Goal: Task Accomplishment & Management: Manage account settings

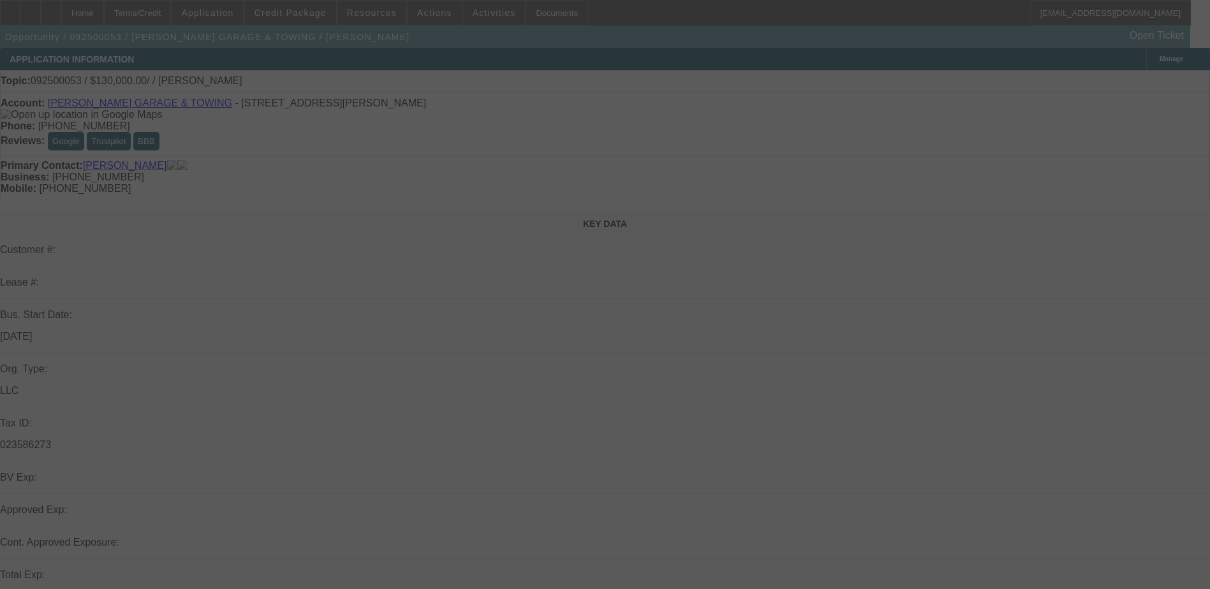
select select "0"
select select "2"
select select "0.1"
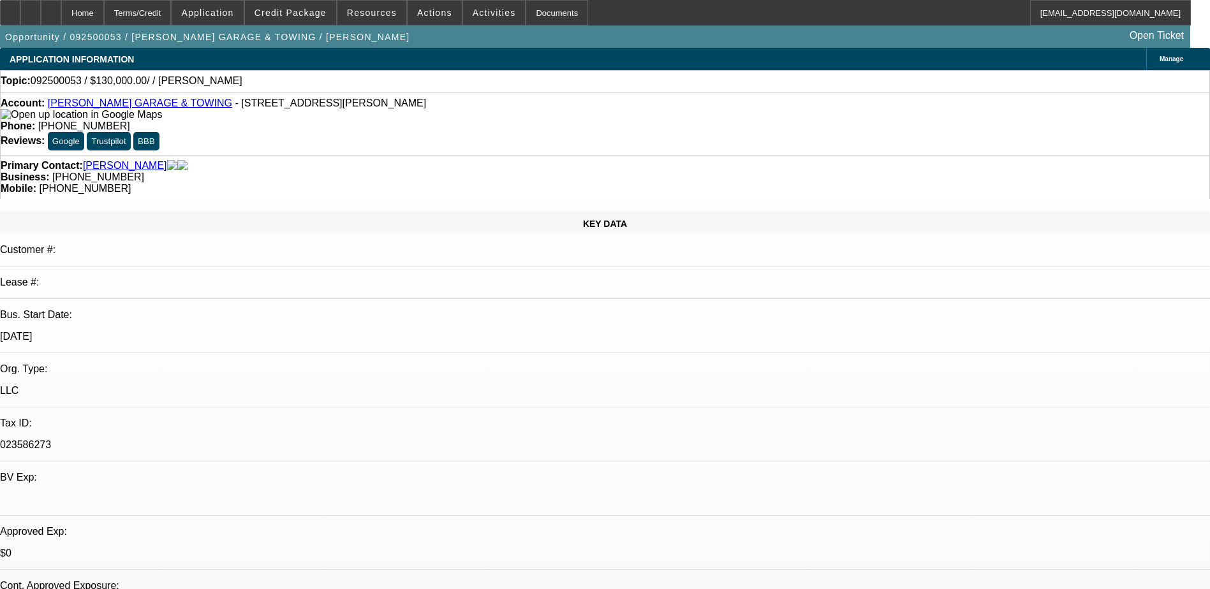
select select "1"
select select "2"
select select "4"
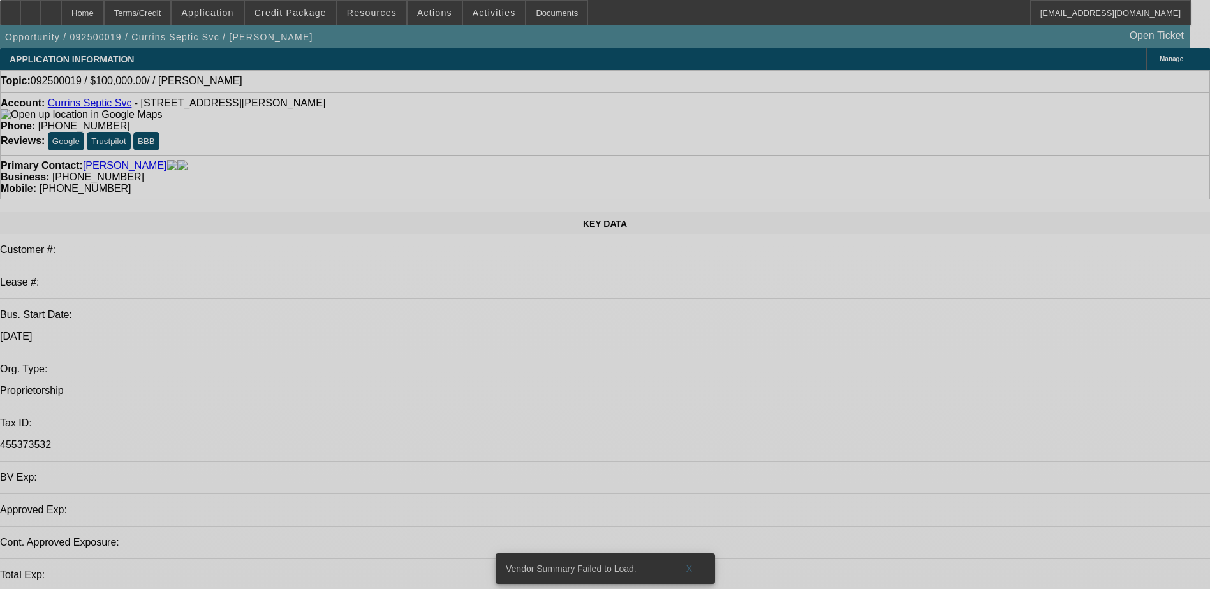
select select "0"
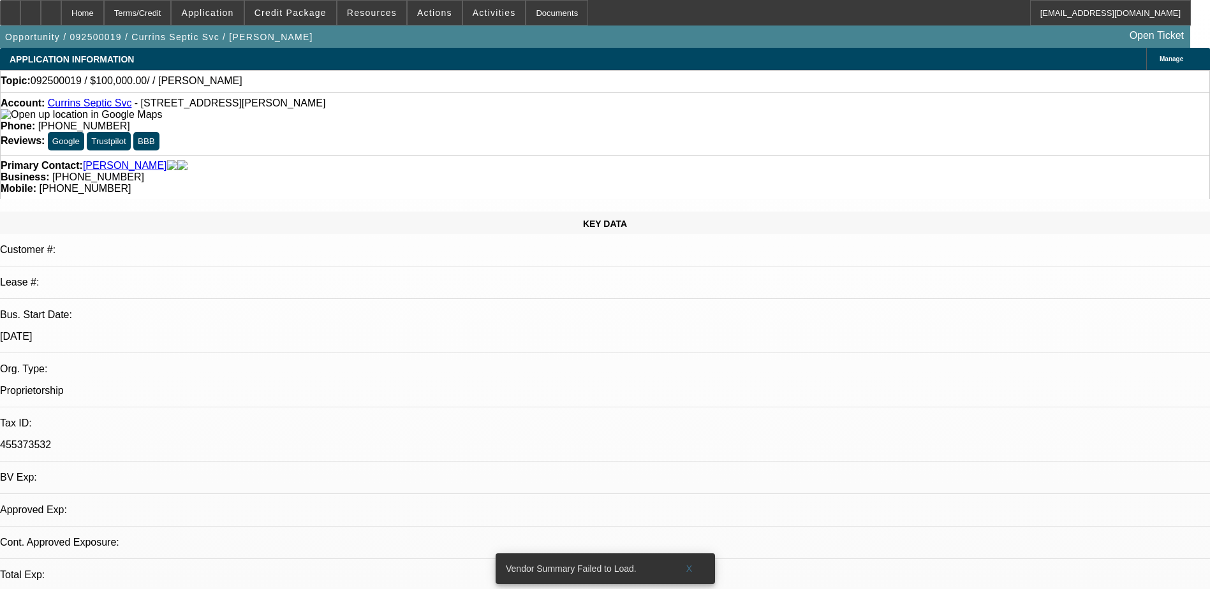
select select "2"
select select "0.1"
select select "1"
select select "2"
select select "4"
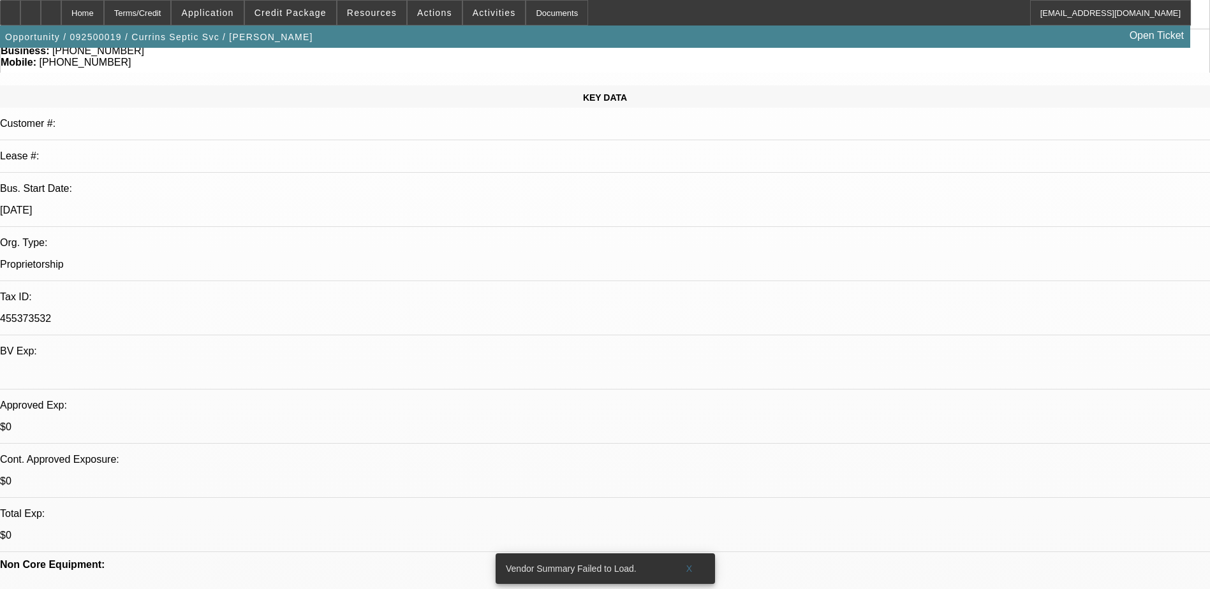
scroll to position [128, 0]
drag, startPoint x: 690, startPoint y: 555, endPoint x: 683, endPoint y: 550, distance: 8.3
click at [690, 564] on span "X" at bounding box center [689, 569] width 7 height 10
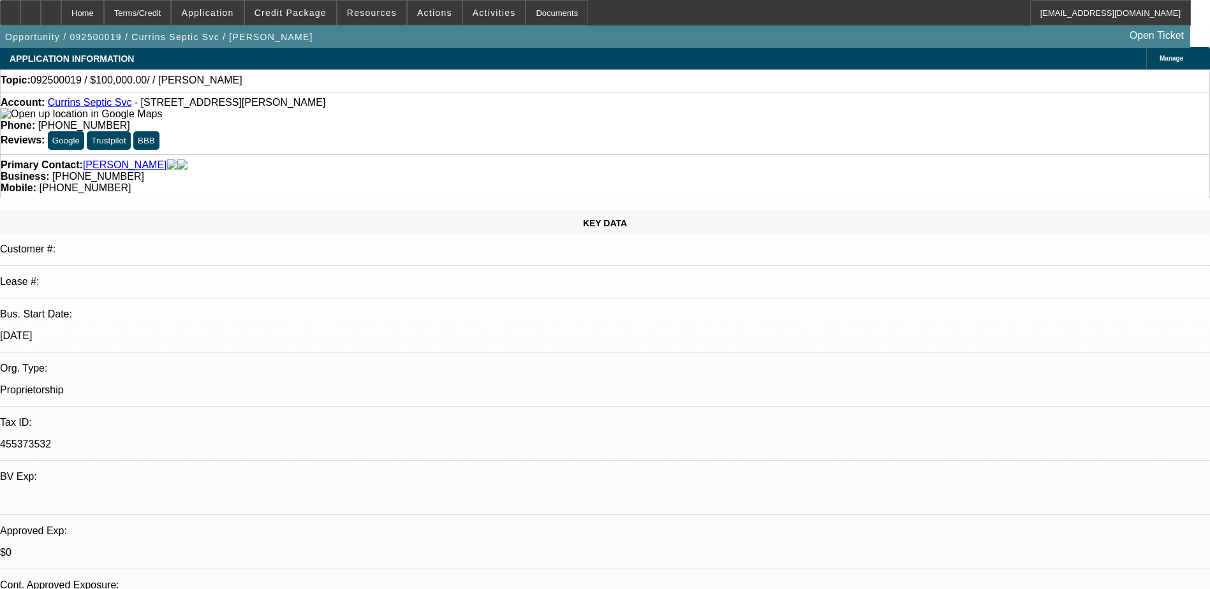
scroll to position [0, 0]
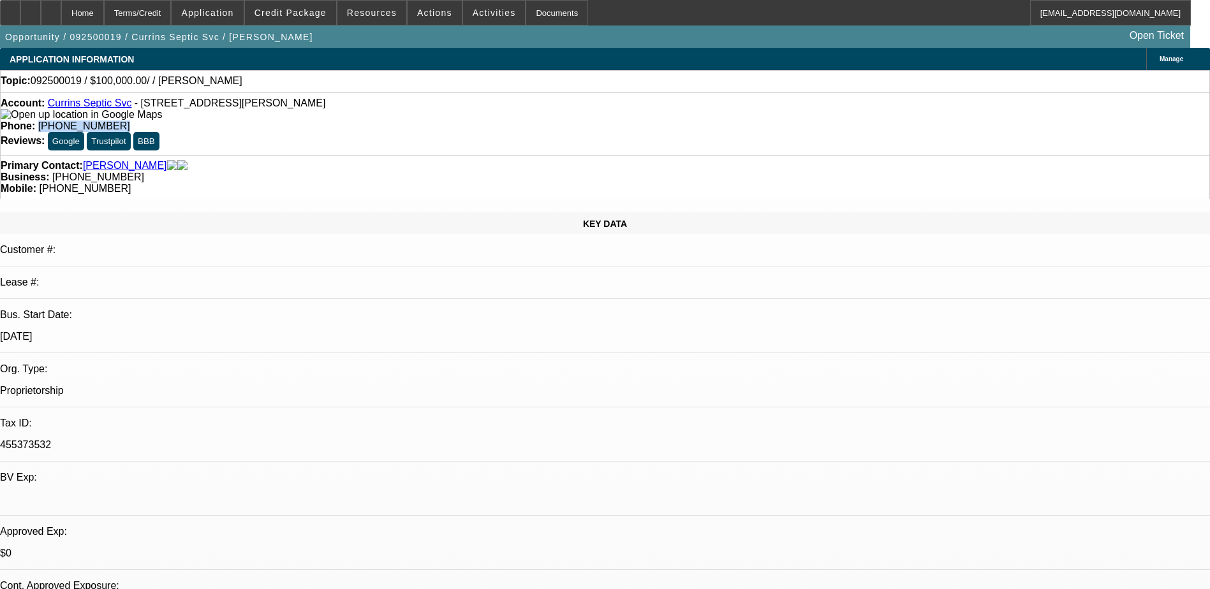
drag, startPoint x: 501, startPoint y: 103, endPoint x: 443, endPoint y: 105, distance: 58.7
click at [443, 121] on div "Phone: (919) 528-0718" at bounding box center [605, 126] width 1209 height 11
drag, startPoint x: 443, startPoint y: 105, endPoint x: 490, endPoint y: 108, distance: 47.9
copy span "(919) 528-0718"
click at [405, 121] on div "Phone: (919) 528-0718" at bounding box center [605, 126] width 1209 height 11
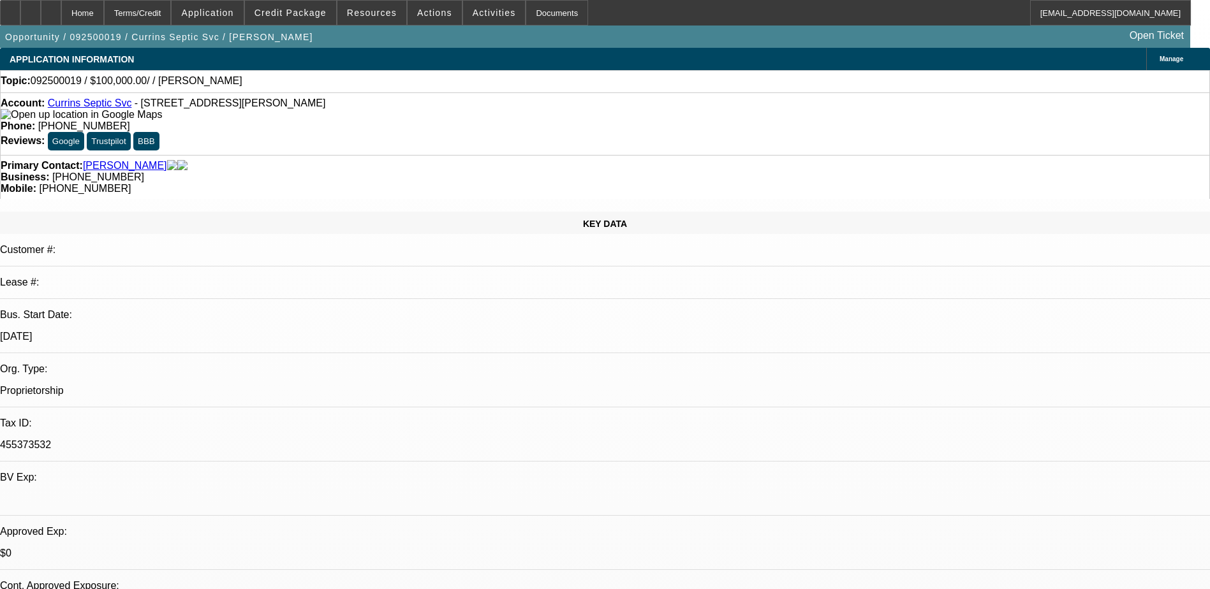
click at [527, 121] on div "Phone: (919) 528-0718" at bounding box center [605, 126] width 1209 height 11
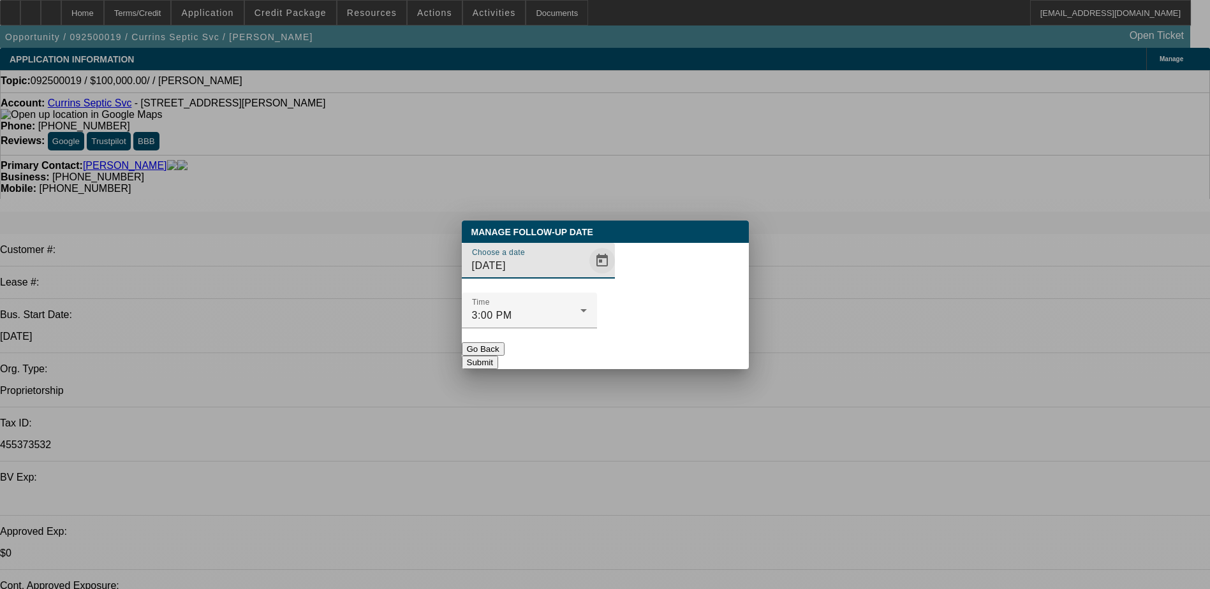
click at [587, 276] on span "Open calendar" at bounding box center [602, 261] width 31 height 31
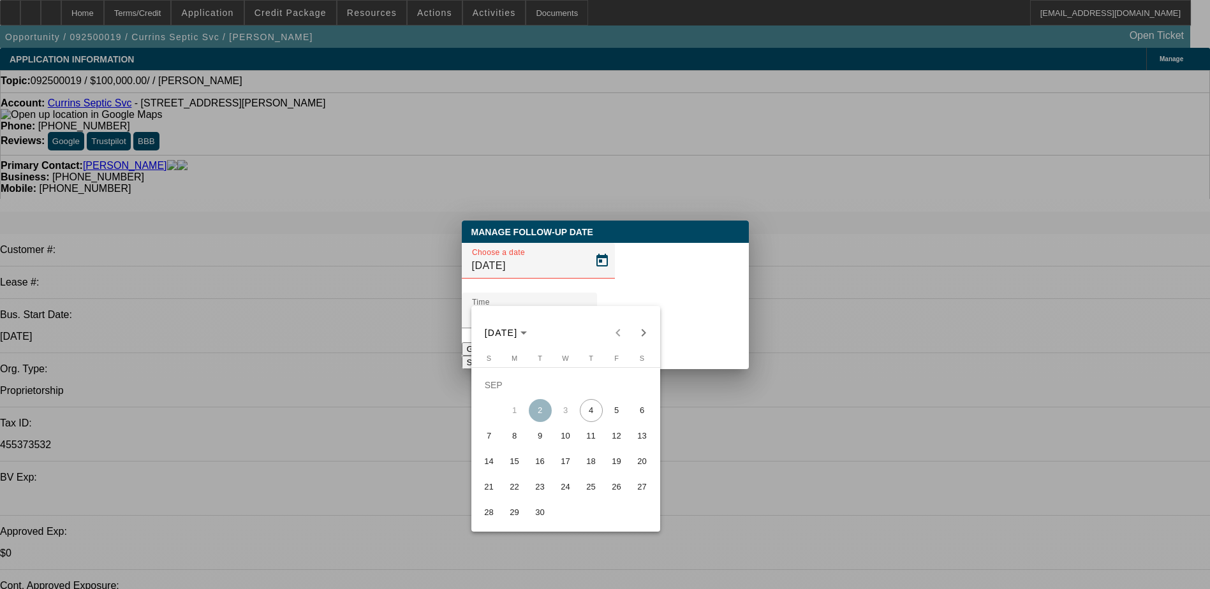
click at [537, 439] on span "9" at bounding box center [540, 436] width 23 height 23
type input "9/9/2025"
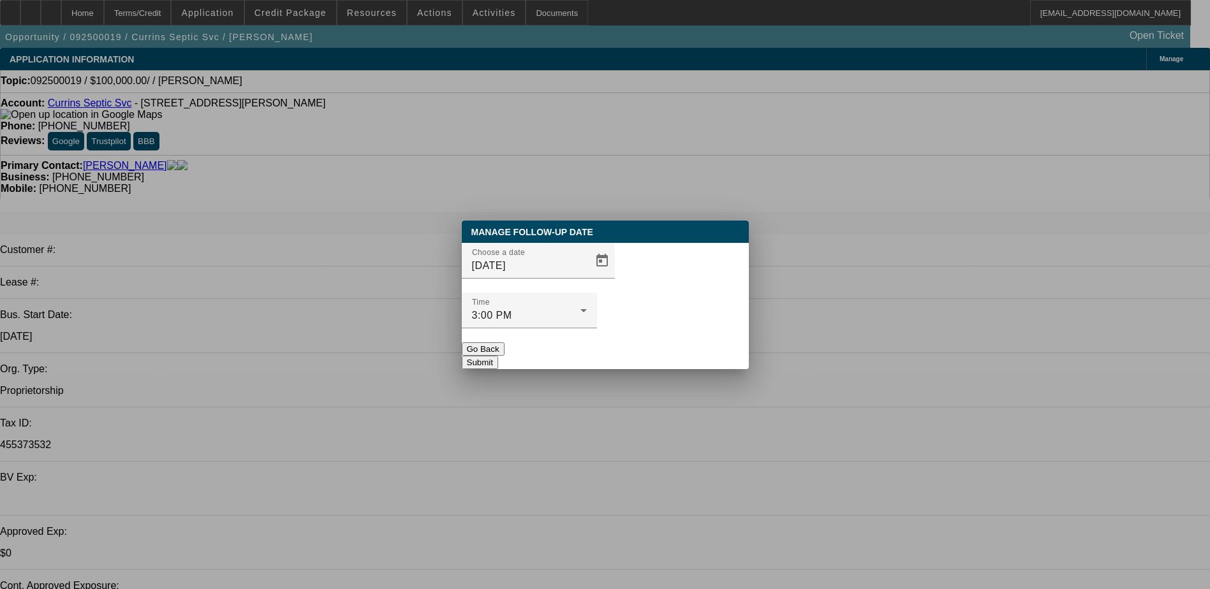
click at [498, 356] on button "Submit" at bounding box center [480, 362] width 36 height 13
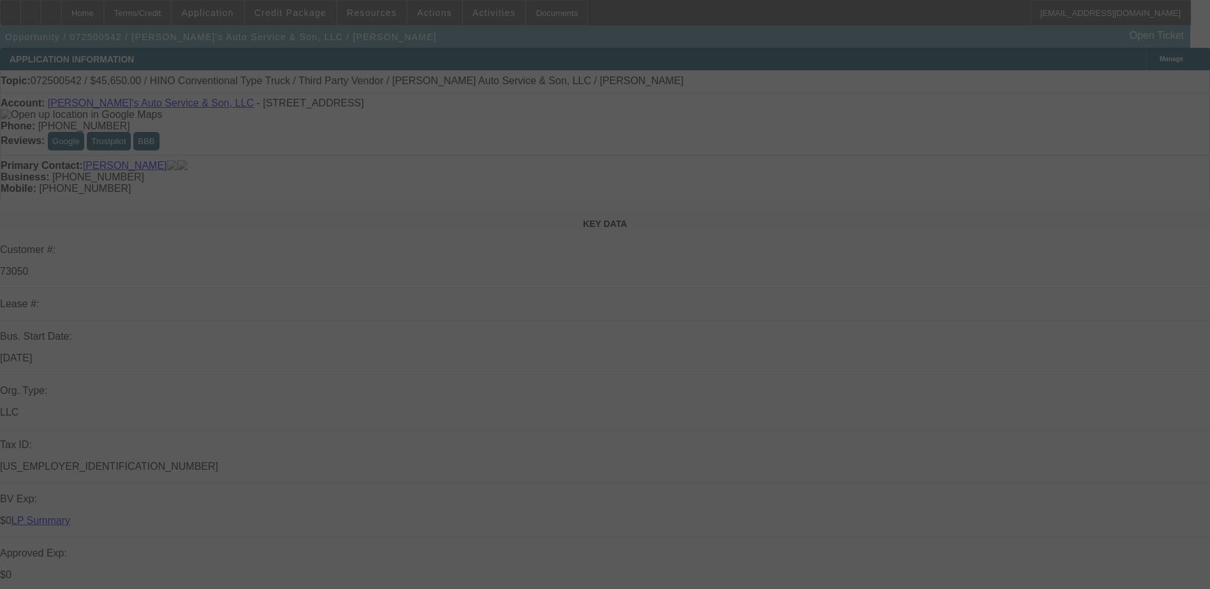
select select "0"
select select "0.1"
select select "0"
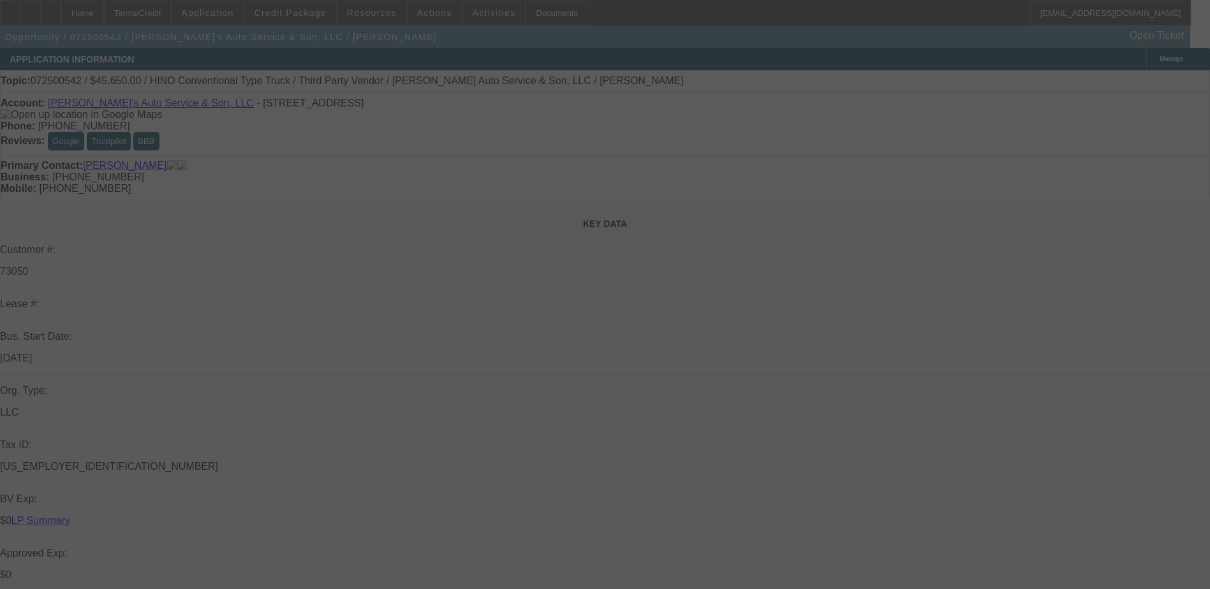
select select "0"
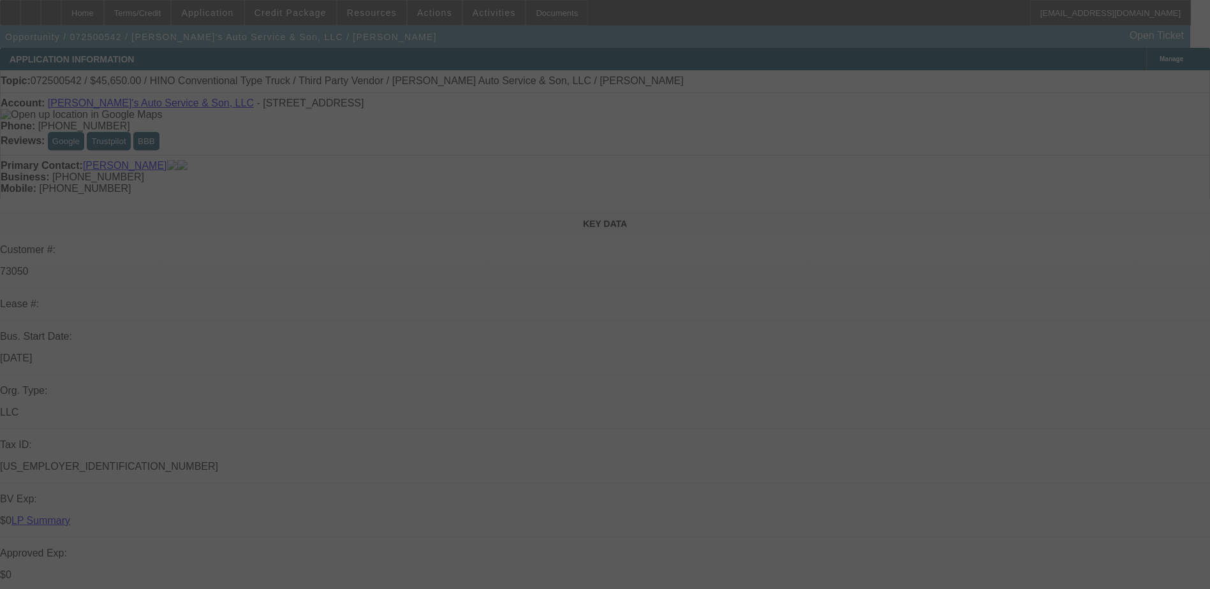
select select "0"
select select "0.1"
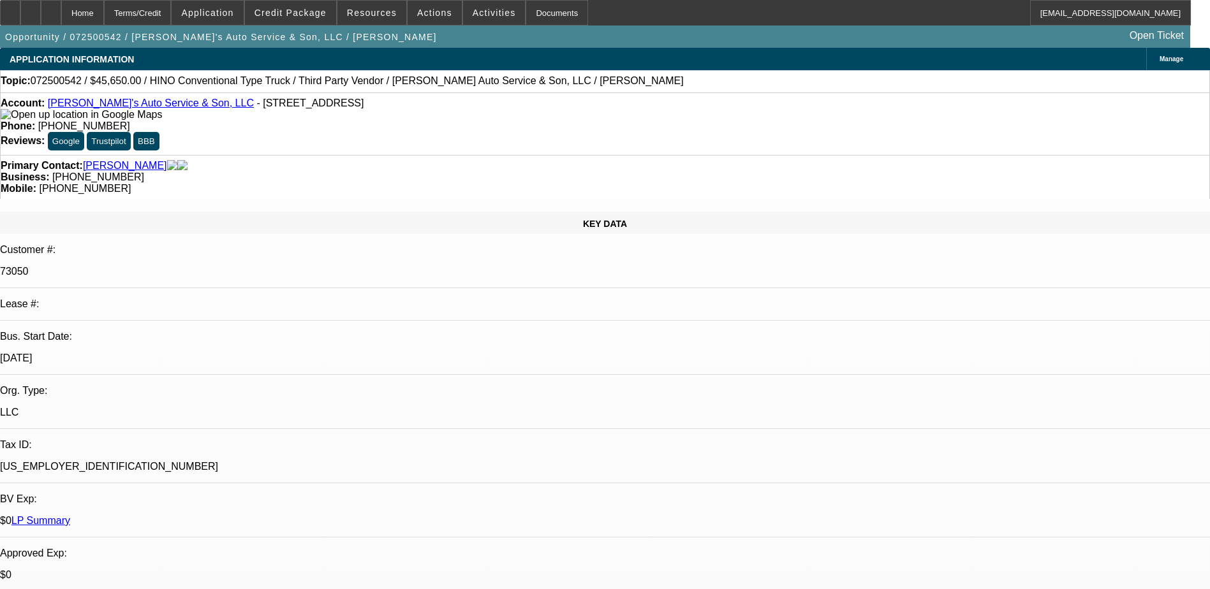
select select "1"
select select "4"
select select "1"
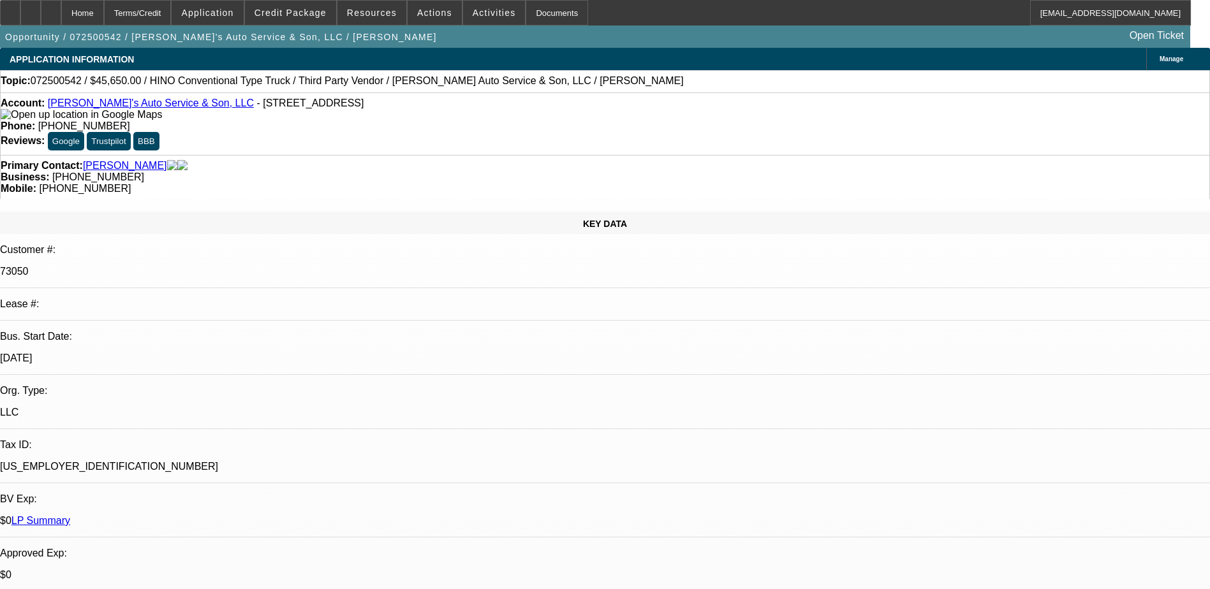
select select "6"
select select "1"
select select "6"
select select "1"
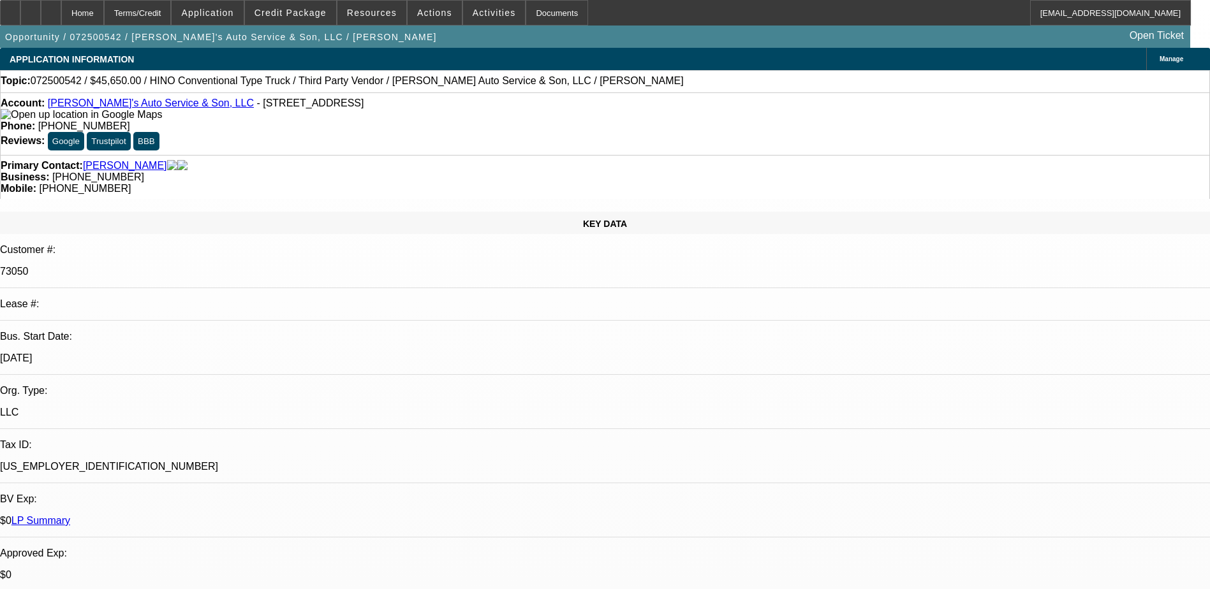
select select "1"
select select "4"
radio input "true"
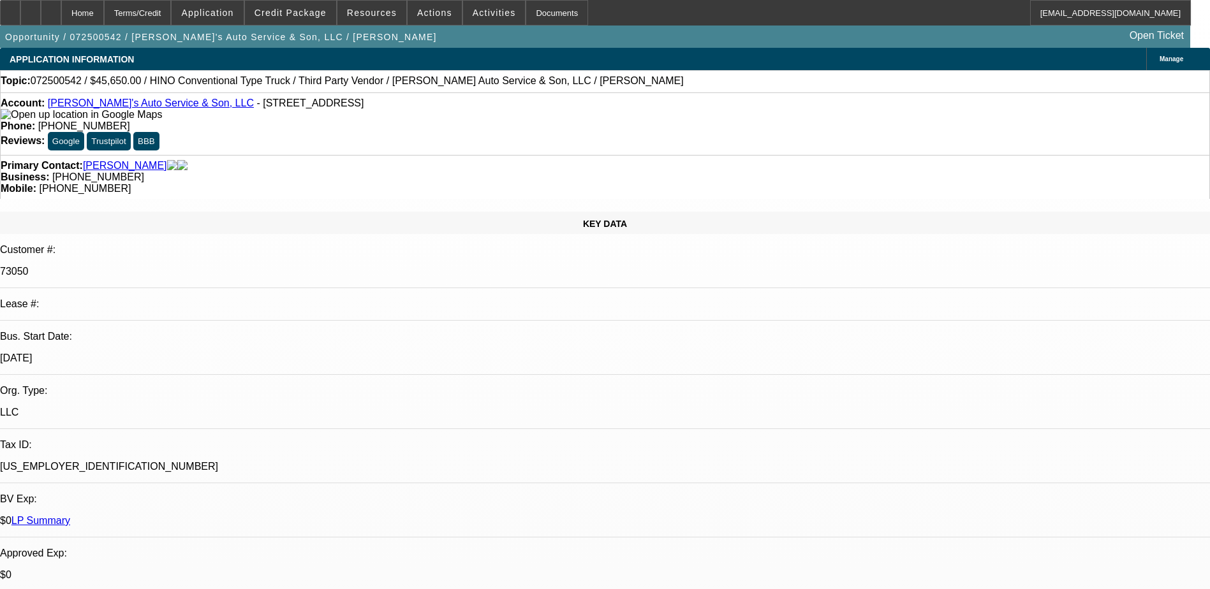
type textarea "[PERSON_NAME] called me and said had some family issues but will sign aproval (…"
radio input "true"
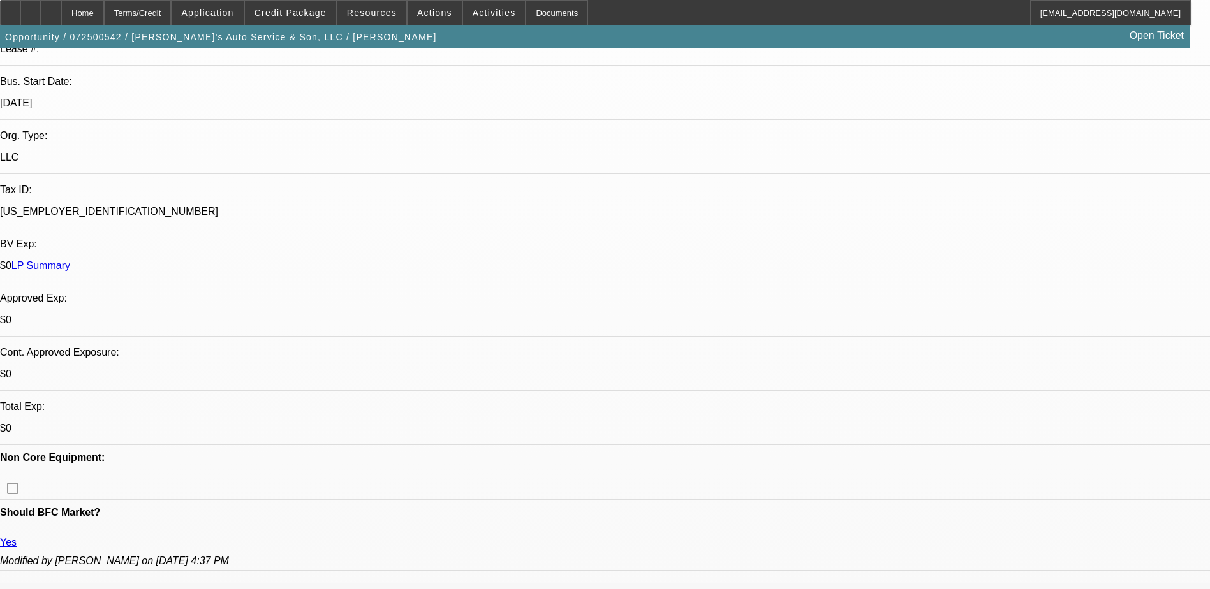
scroll to position [0, 0]
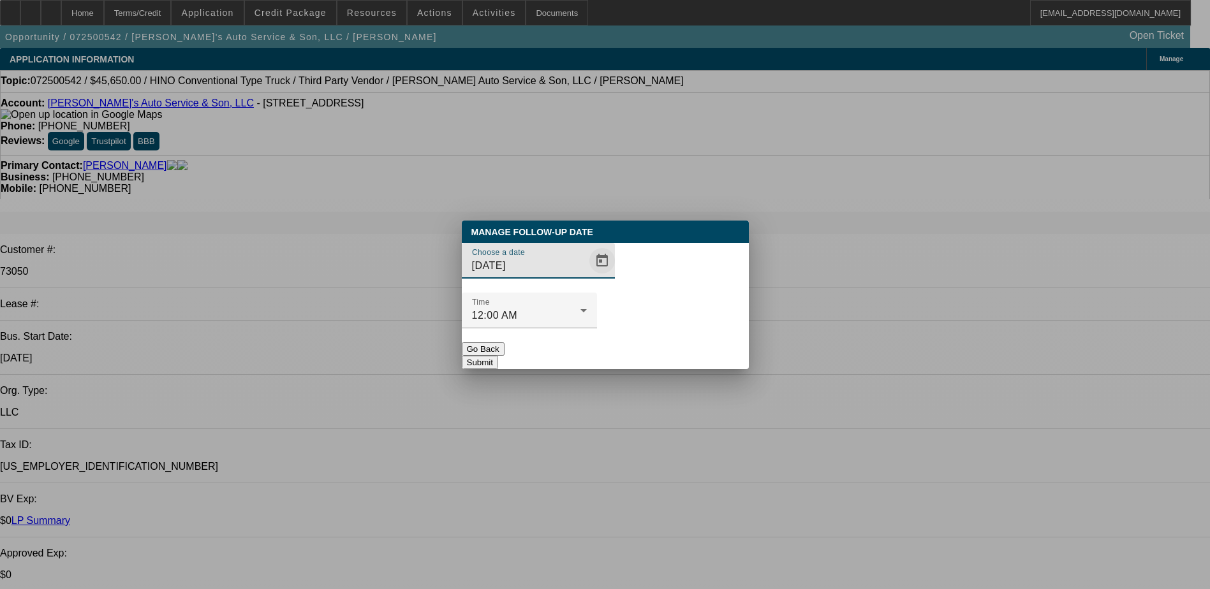
click at [587, 276] on span "Open calendar" at bounding box center [602, 261] width 31 height 31
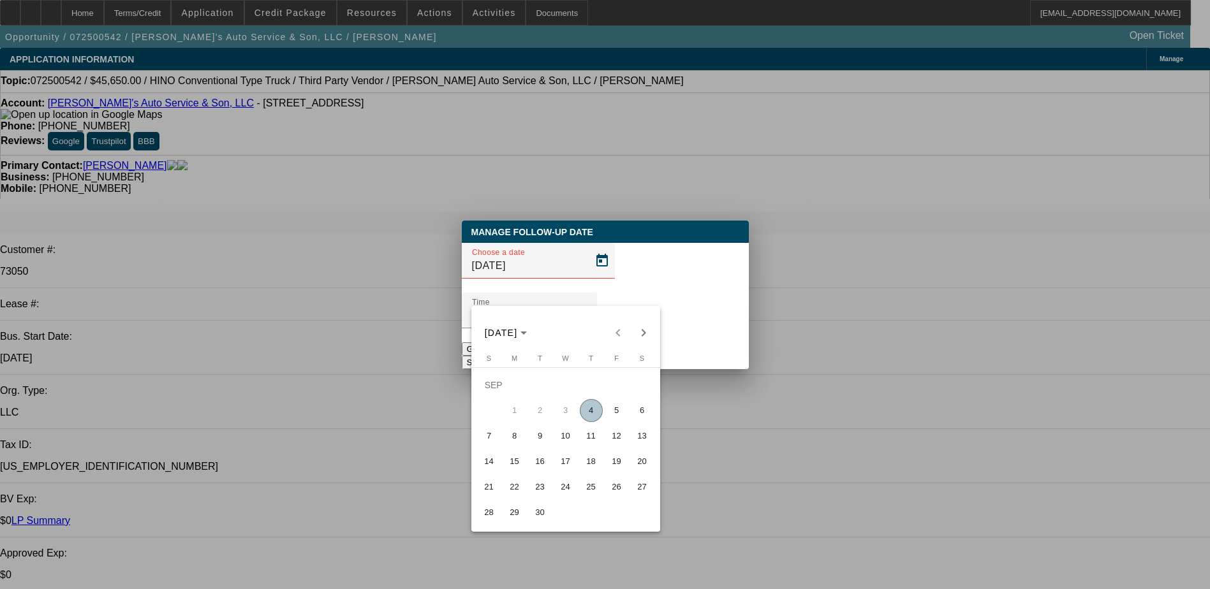
click at [507, 434] on span "8" at bounding box center [514, 436] width 23 height 23
type input "[DATE]"
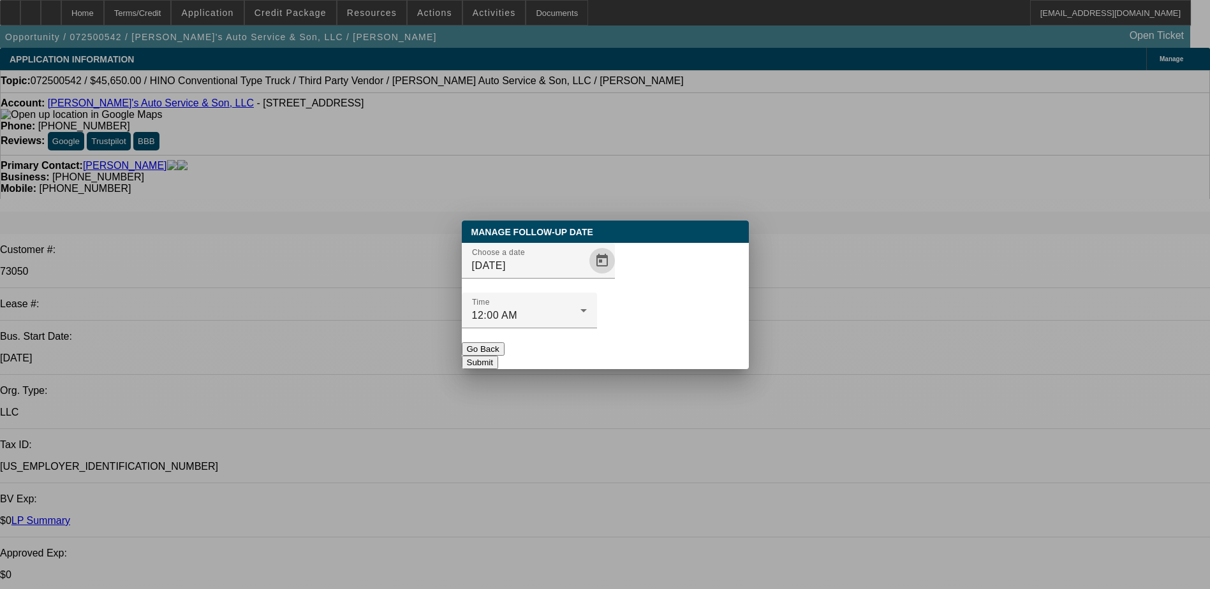
click at [498, 356] on button "Submit" at bounding box center [480, 362] width 36 height 13
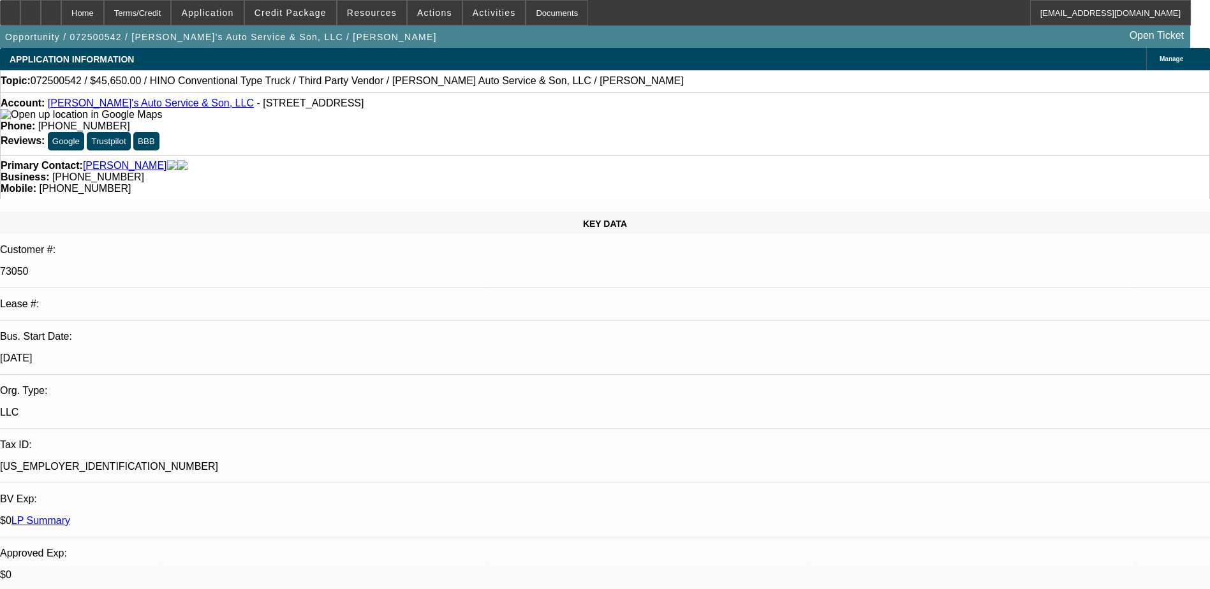
select select "0"
select select "0.1"
select select "0"
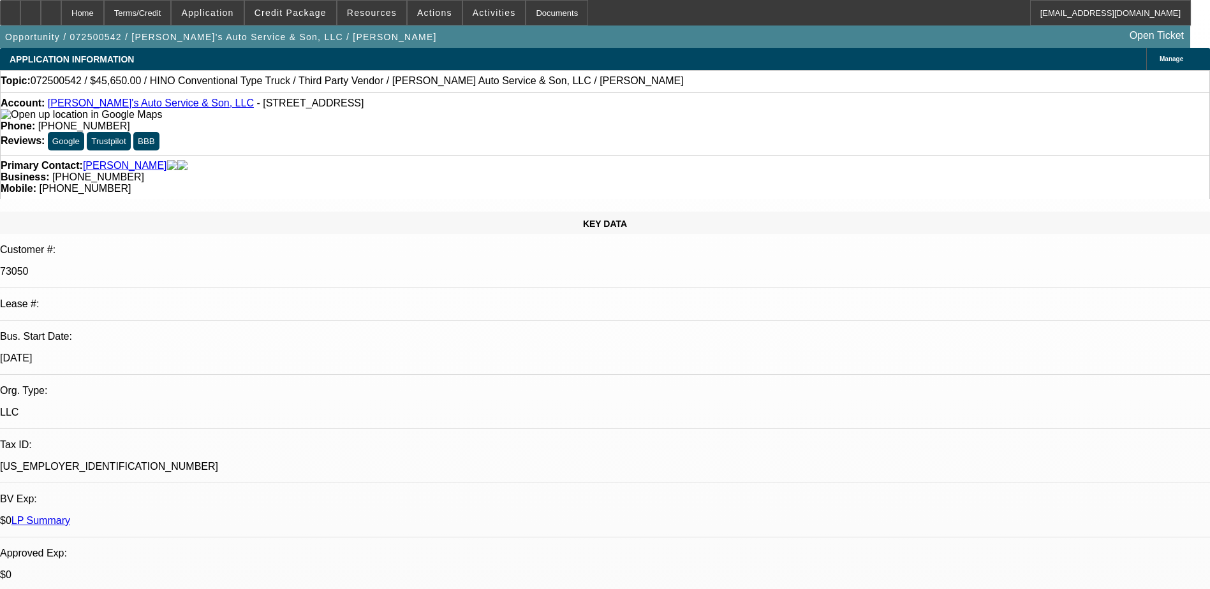
select select "0"
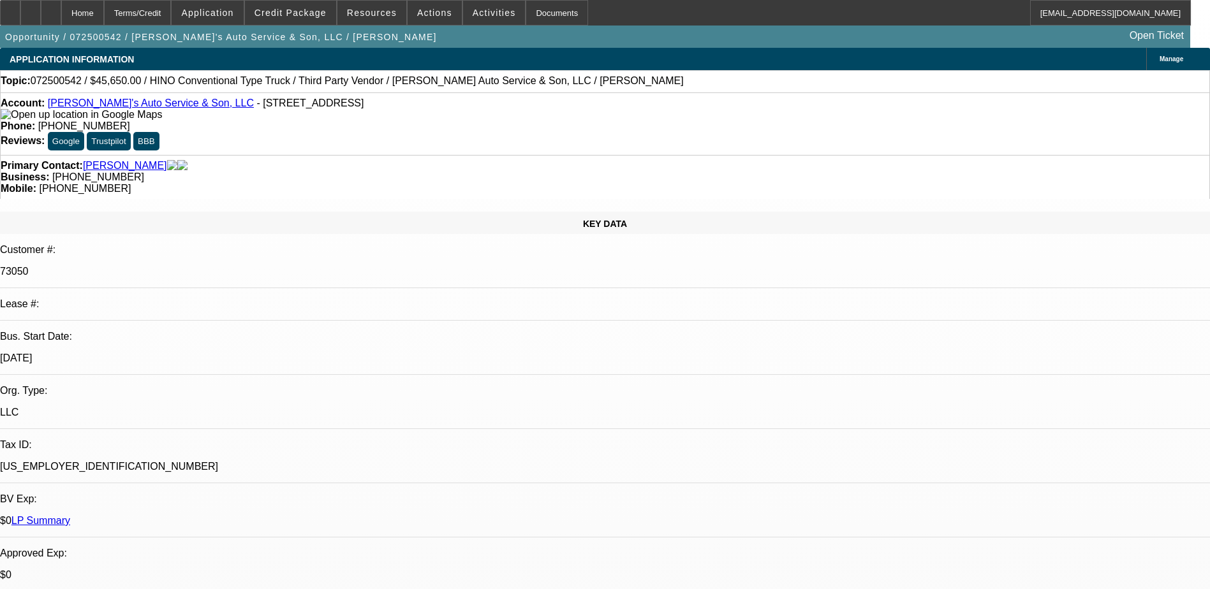
select select "0"
select select "0.1"
select select "1"
select select "4"
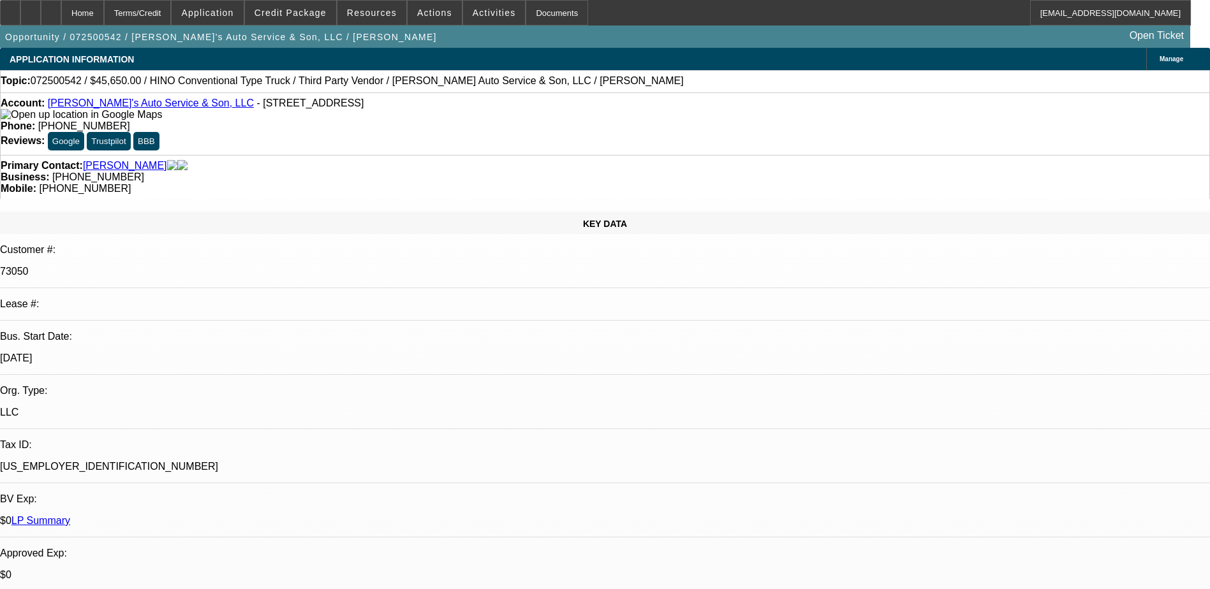
select select "1"
select select "6"
select select "1"
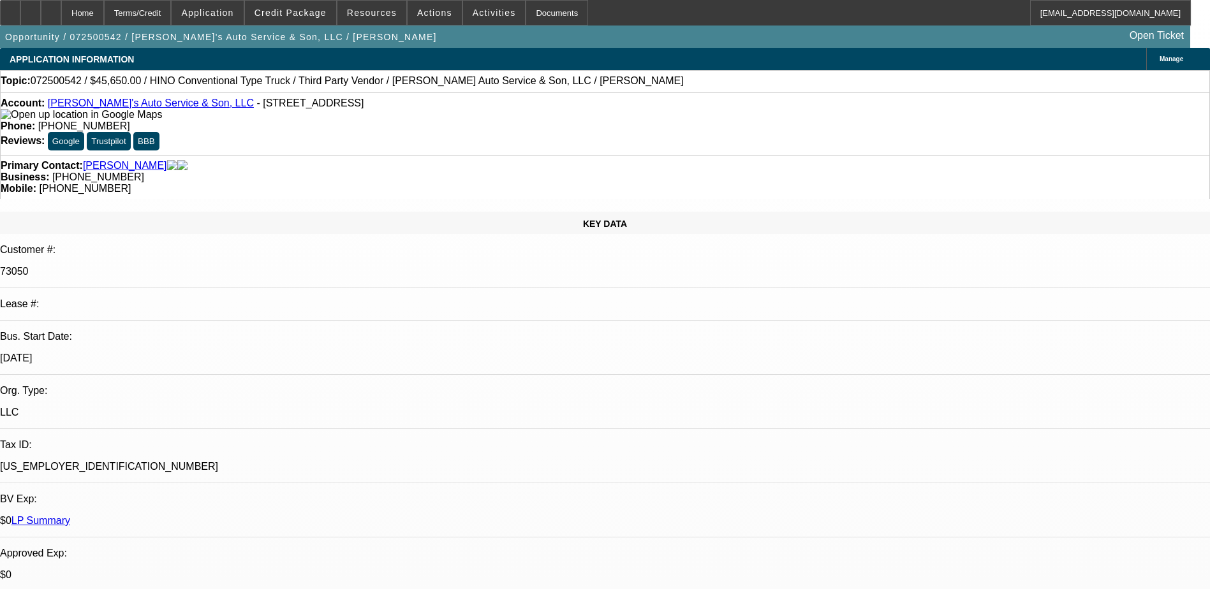
select select "6"
select select "1"
select select "4"
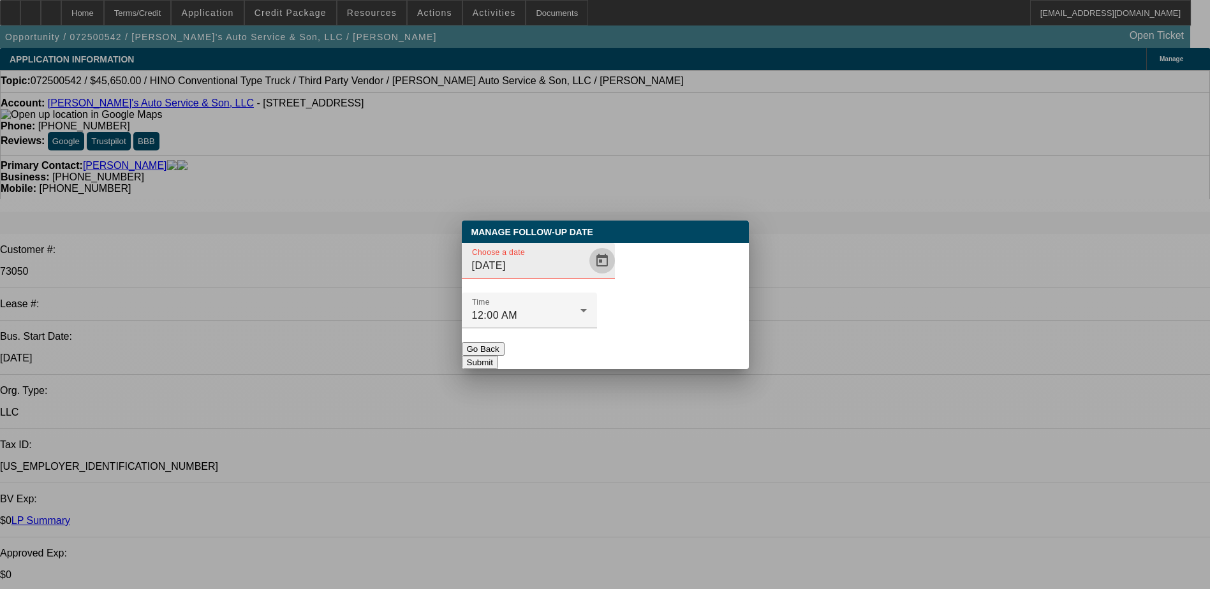
click at [587, 276] on span "Open calendar" at bounding box center [602, 261] width 31 height 31
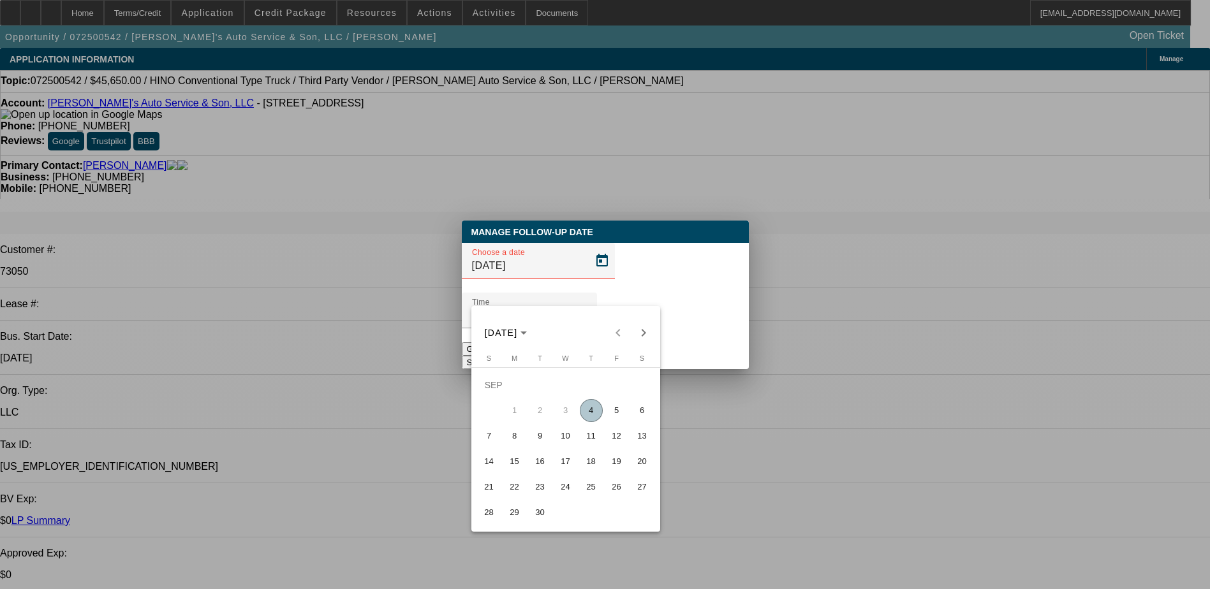
click at [522, 438] on span "8" at bounding box center [514, 436] width 23 height 23
type input "9/8/2025"
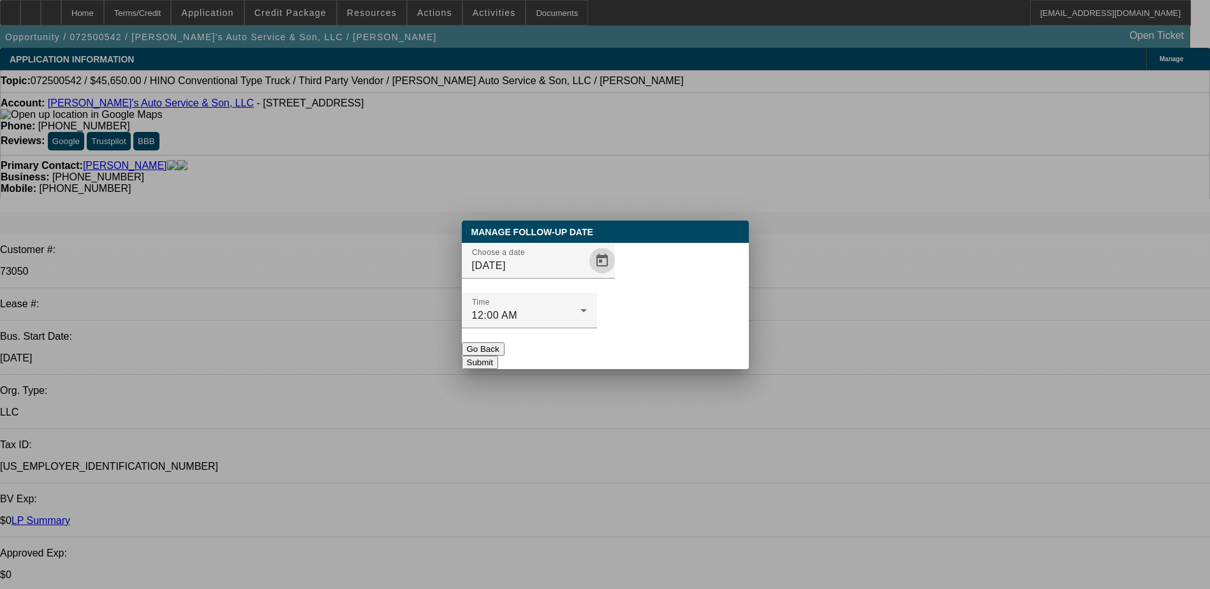
click at [498, 356] on button "Submit" at bounding box center [480, 362] width 36 height 13
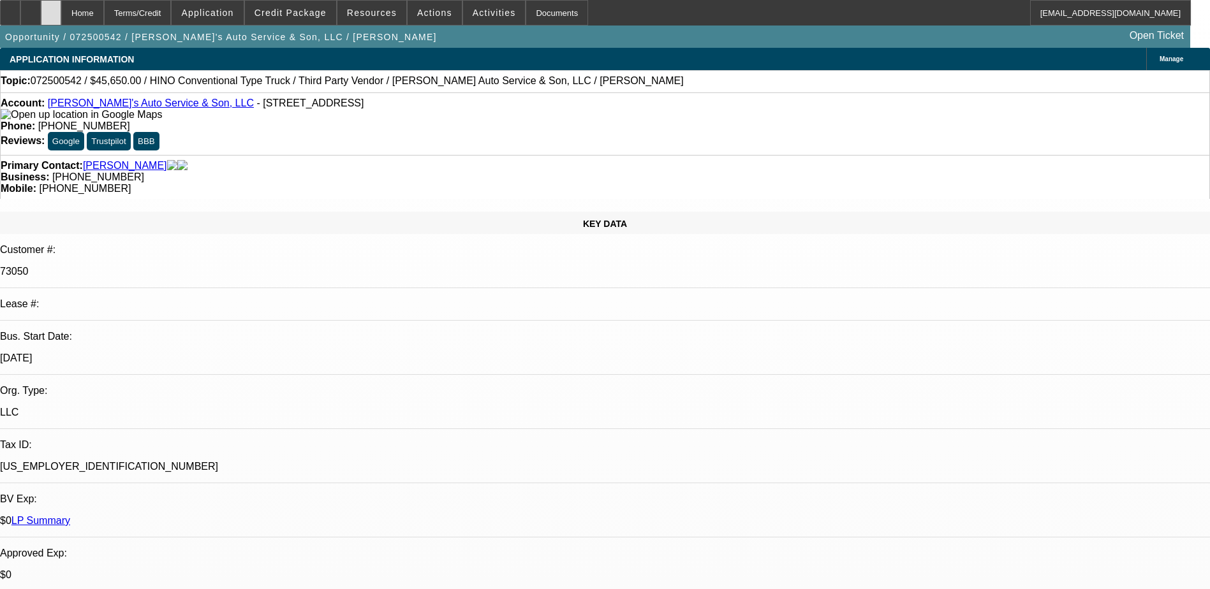
click at [61, 11] on div at bounding box center [51, 13] width 20 height 26
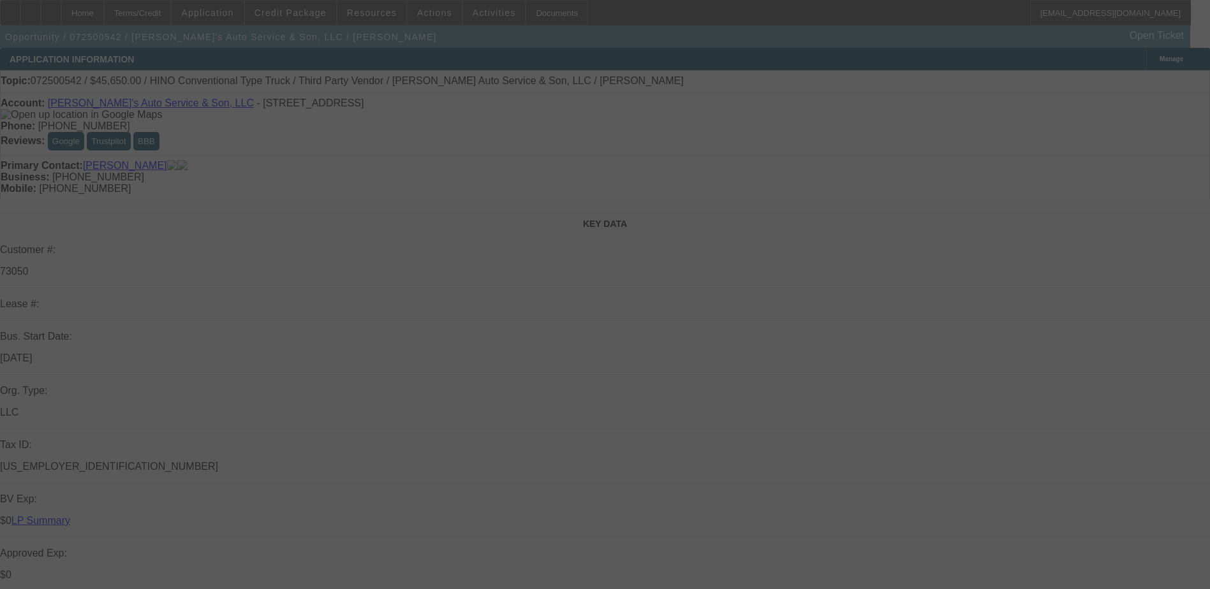
select select "0"
select select "0.1"
select select "0"
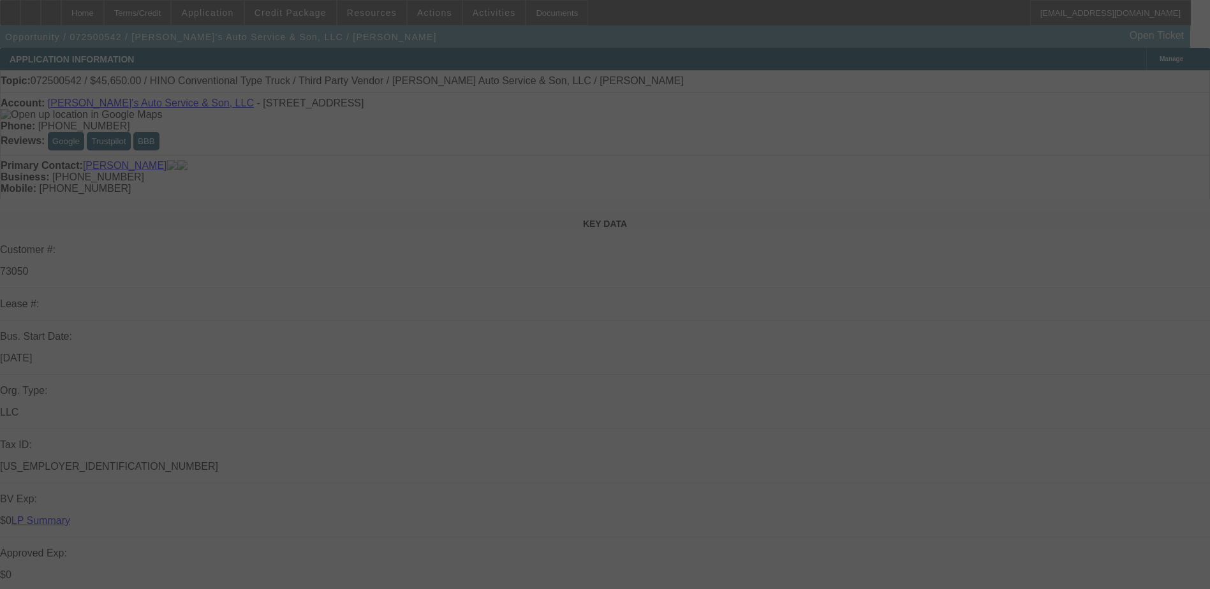
select select "0"
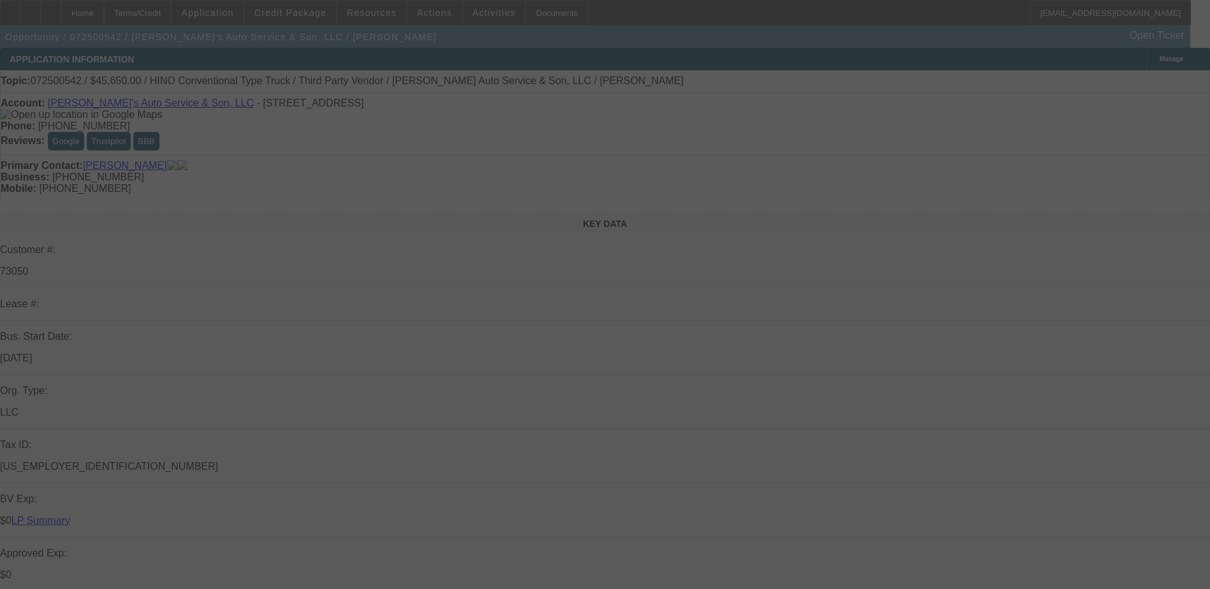
select select "0"
select select "0.1"
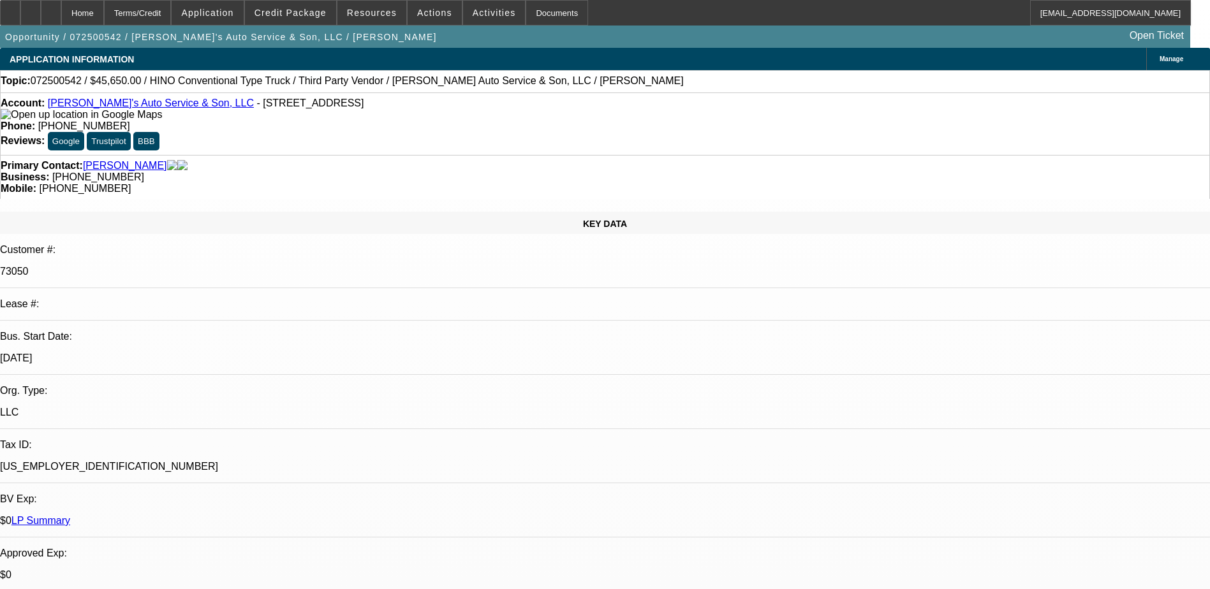
select select "1"
select select "4"
select select "1"
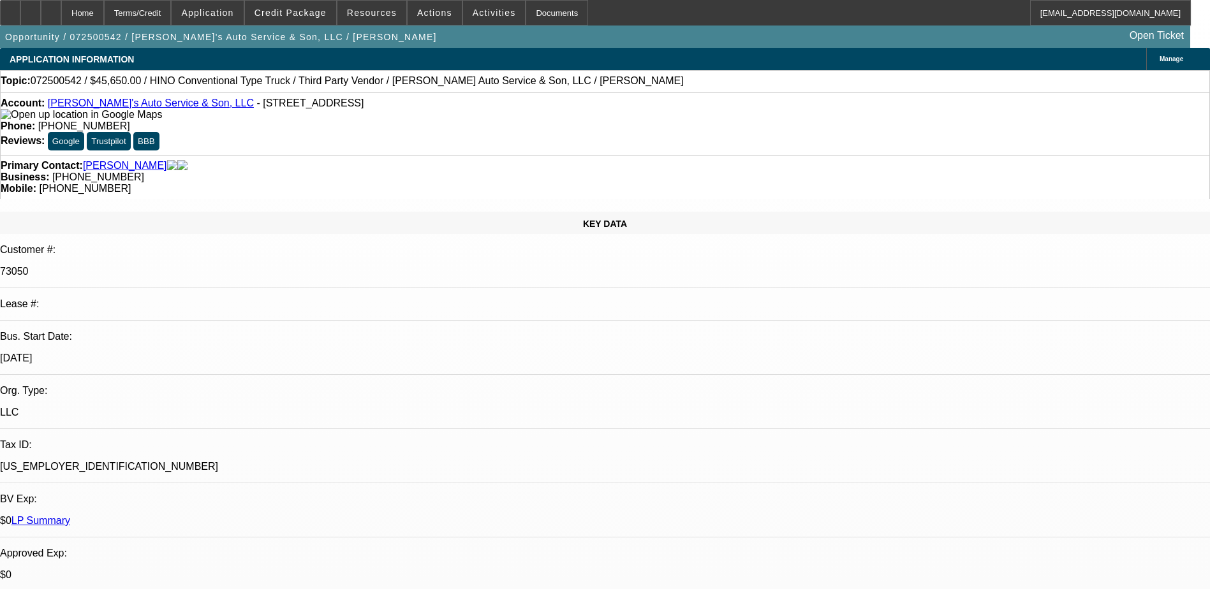
select select "6"
select select "1"
select select "6"
select select "1"
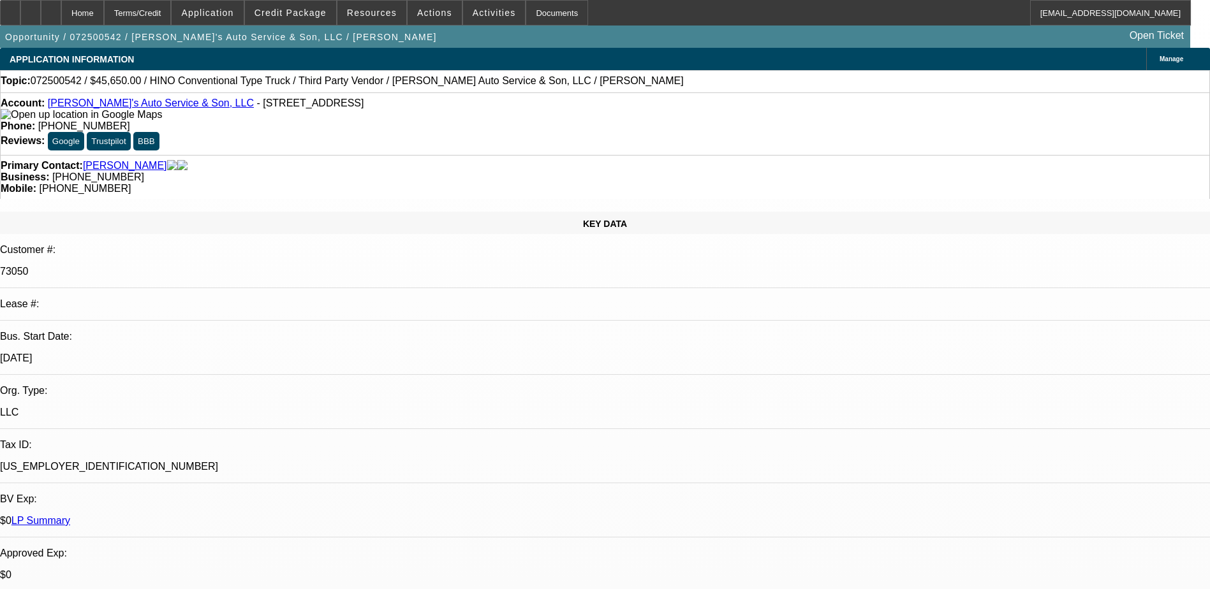
select select "1"
select select "4"
select select "0"
select select "2"
select select "0.1"
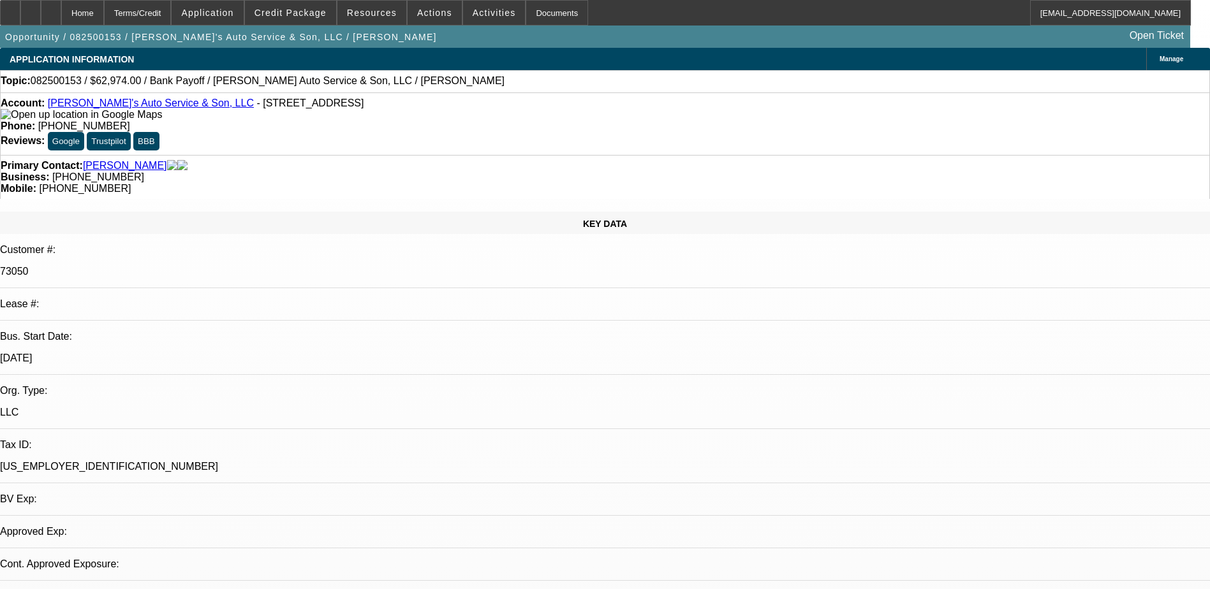
select select "1"
select select "2"
select select "4"
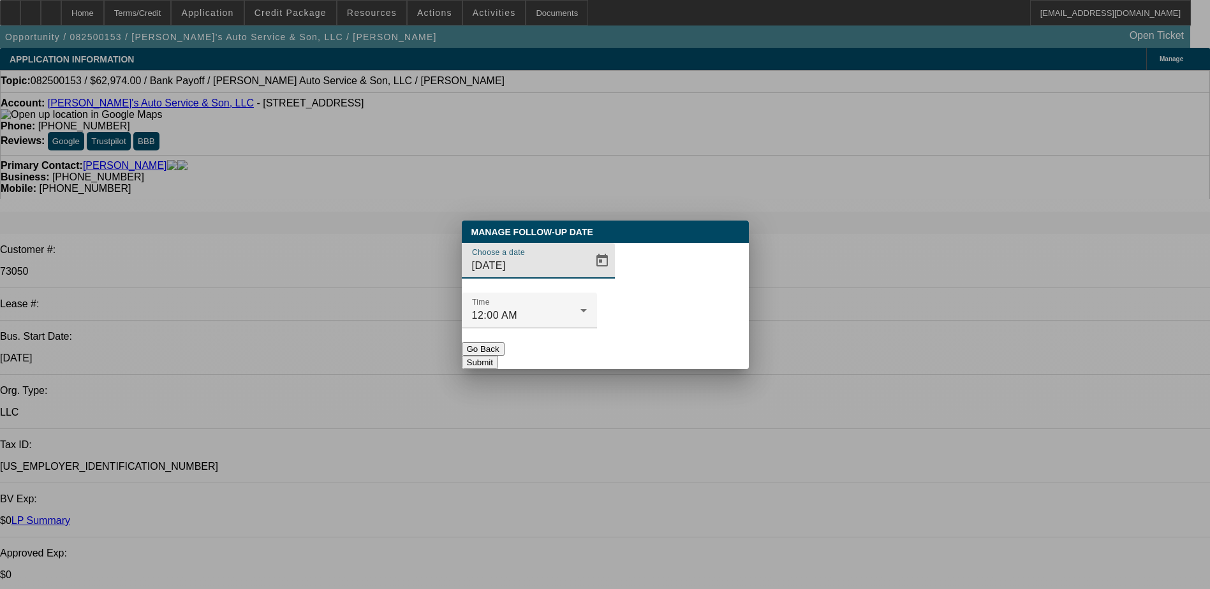
click at [504, 342] on button "Go Back" at bounding box center [483, 348] width 43 height 13
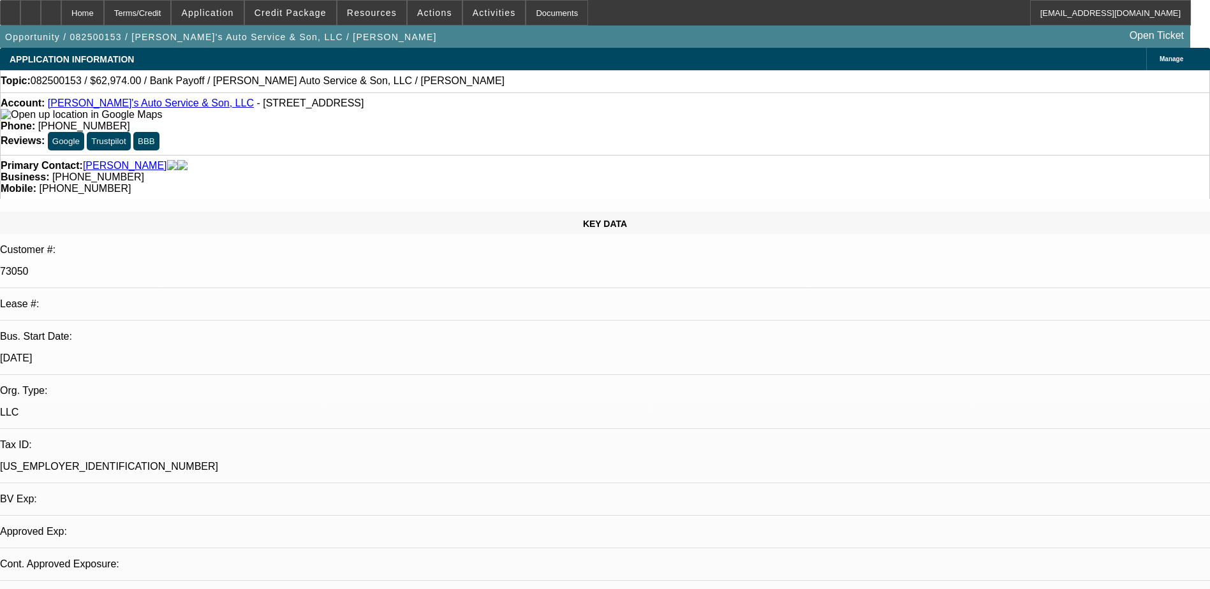
select select "0"
select select "2"
select select "0.1"
select select "4"
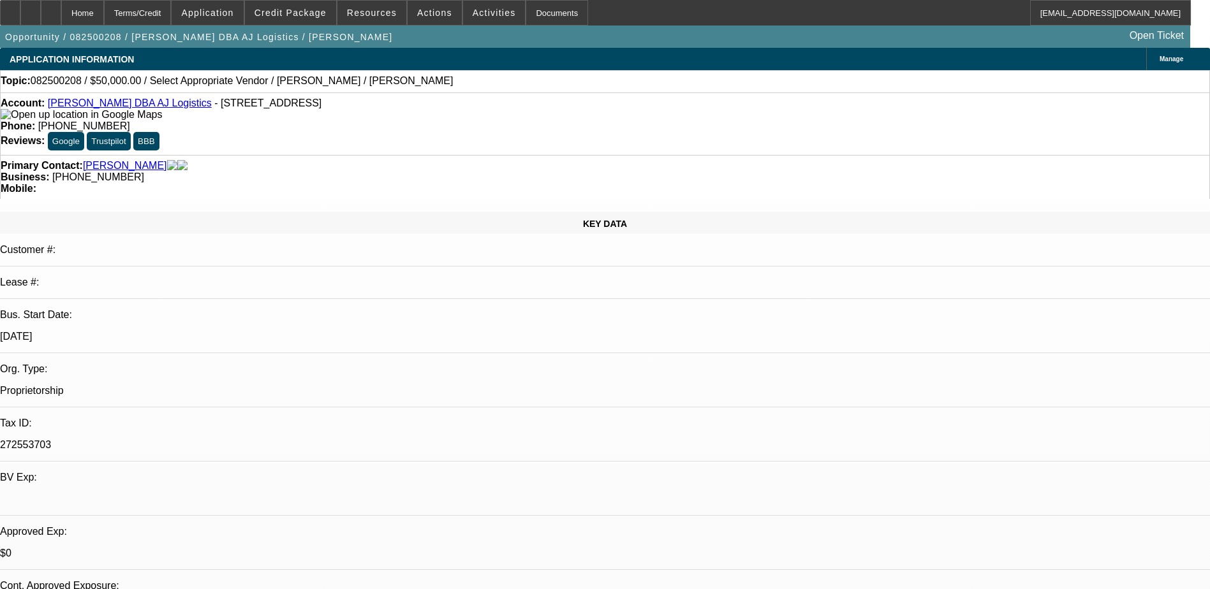
select select "0"
select select "2"
select select "0.1"
select select "1"
select select "2"
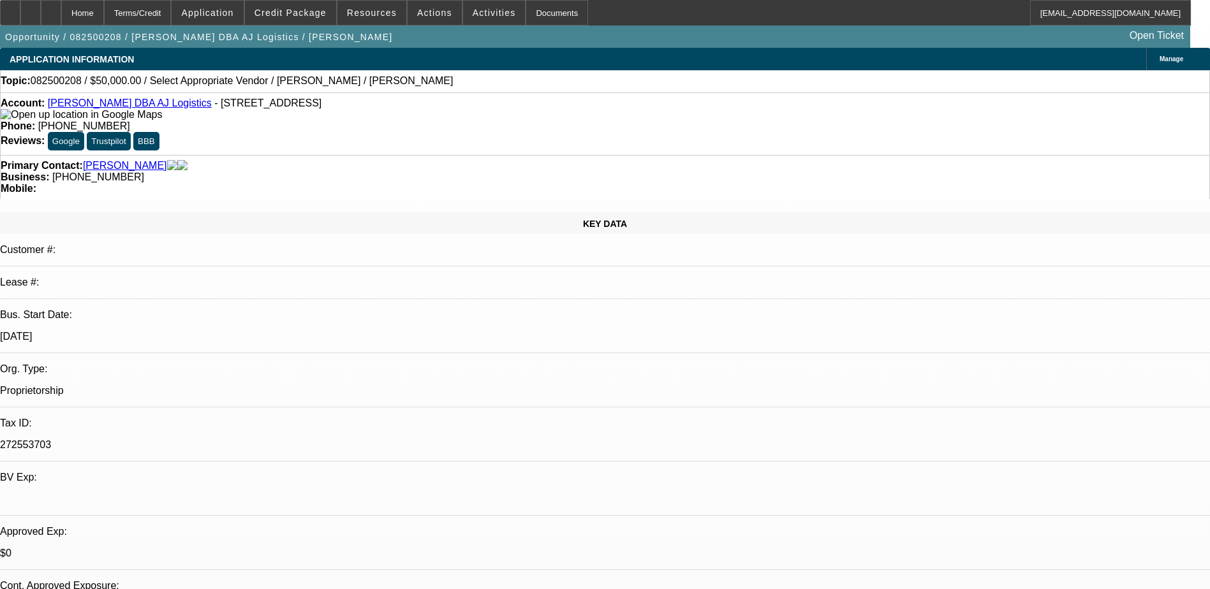
select select "4"
drag, startPoint x: 506, startPoint y: 104, endPoint x: 442, endPoint y: 105, distance: 64.4
click at [442, 121] on div "Phone: (915) 549-9679" at bounding box center [605, 126] width 1209 height 11
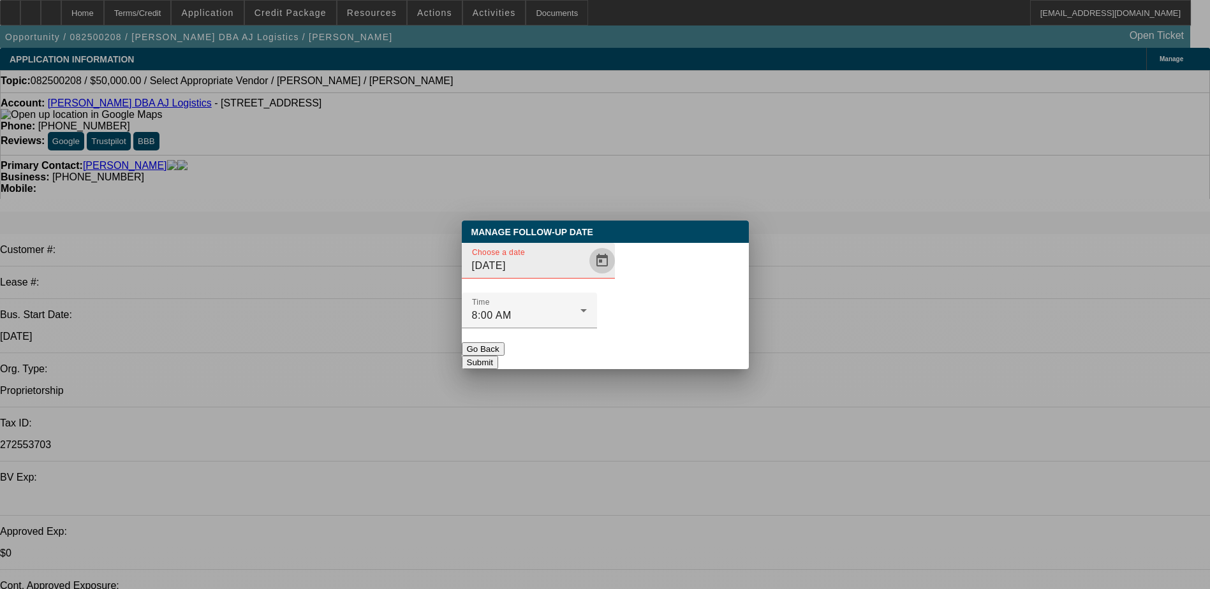
click at [587, 276] on span "Open calendar" at bounding box center [602, 261] width 31 height 31
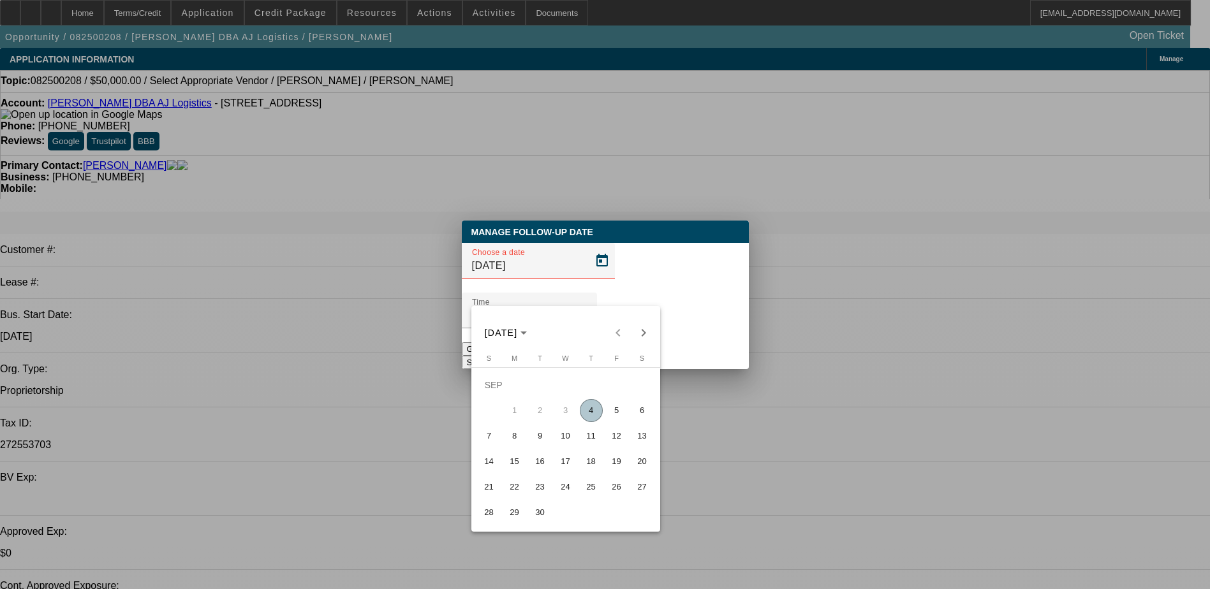
click at [561, 440] on span "10" at bounding box center [565, 436] width 23 height 23
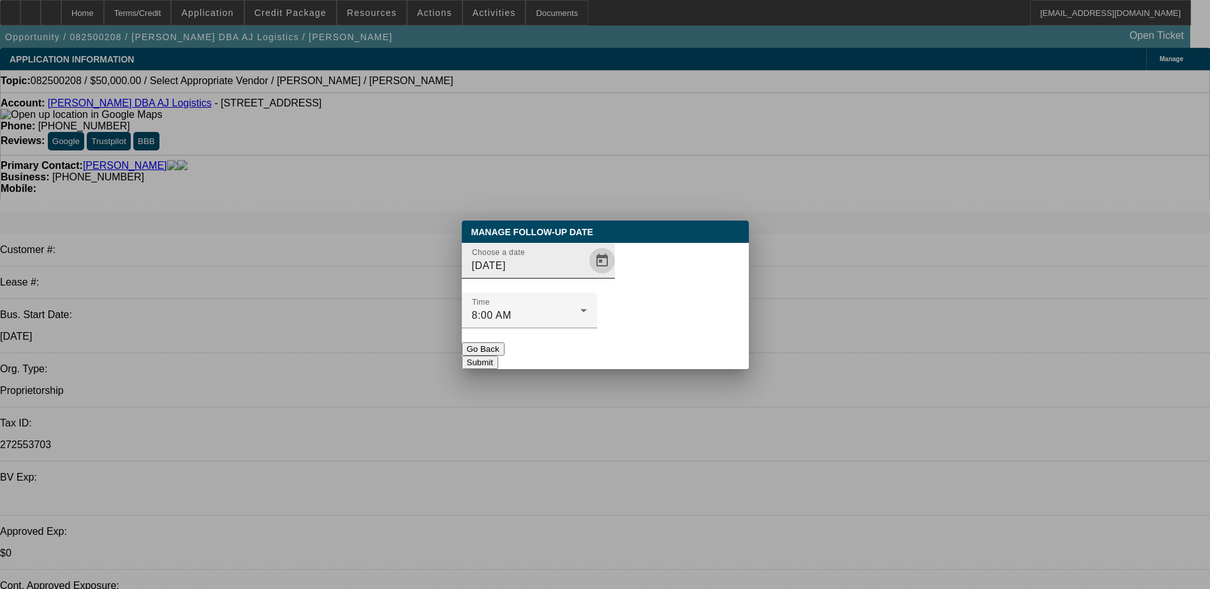
click at [590, 276] on span "Open calendar" at bounding box center [602, 261] width 31 height 31
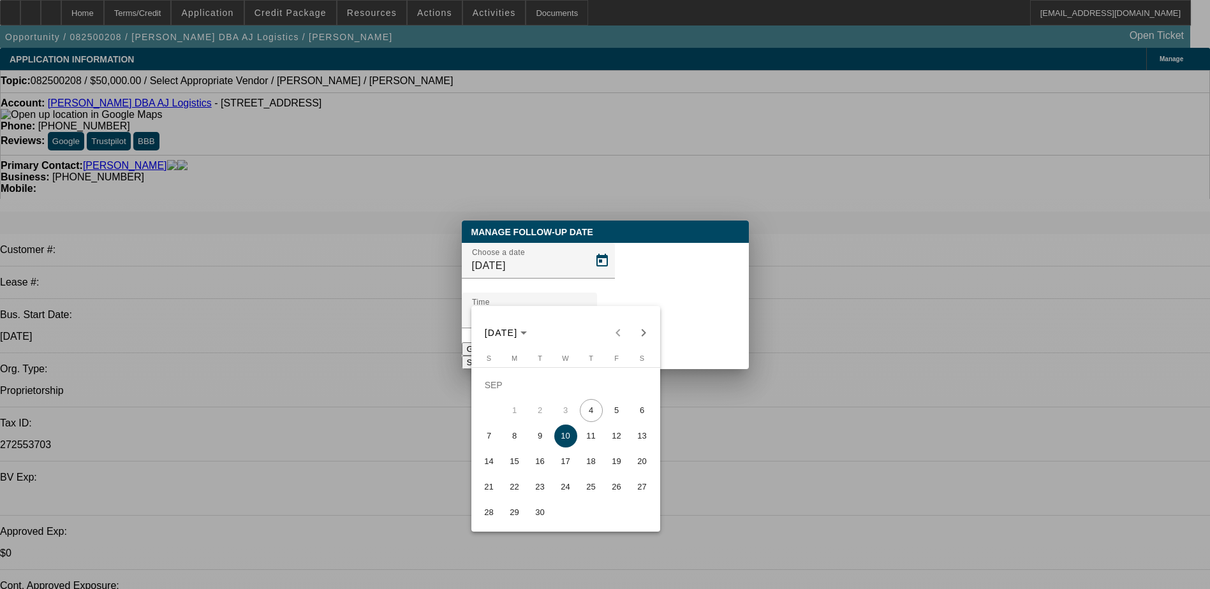
click at [530, 435] on span "9" at bounding box center [540, 436] width 23 height 23
type input "9/9/2025"
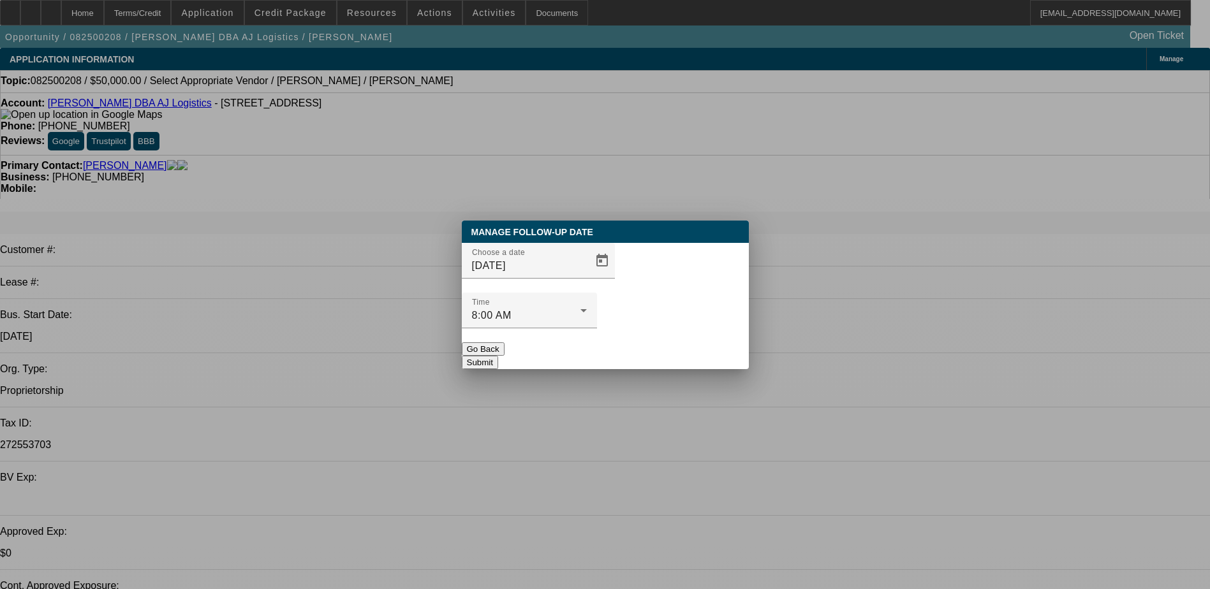
click at [498, 356] on button "Submit" at bounding box center [480, 362] width 36 height 13
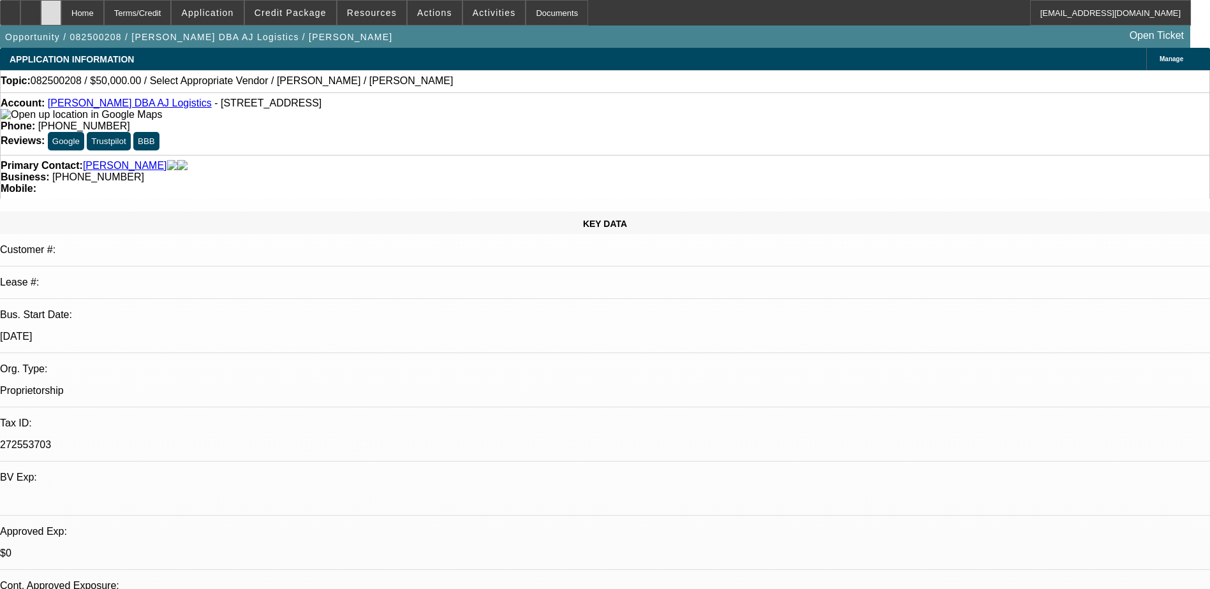
click at [61, 15] on div at bounding box center [51, 13] width 20 height 26
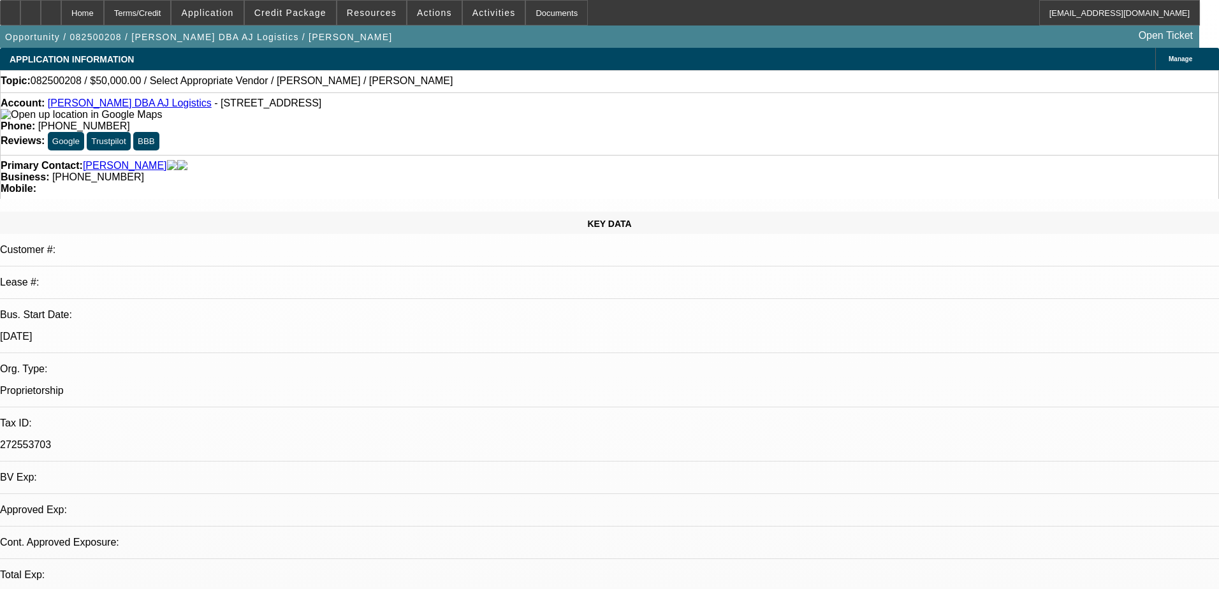
select select "0"
select select "2"
select select "0.1"
select select "4"
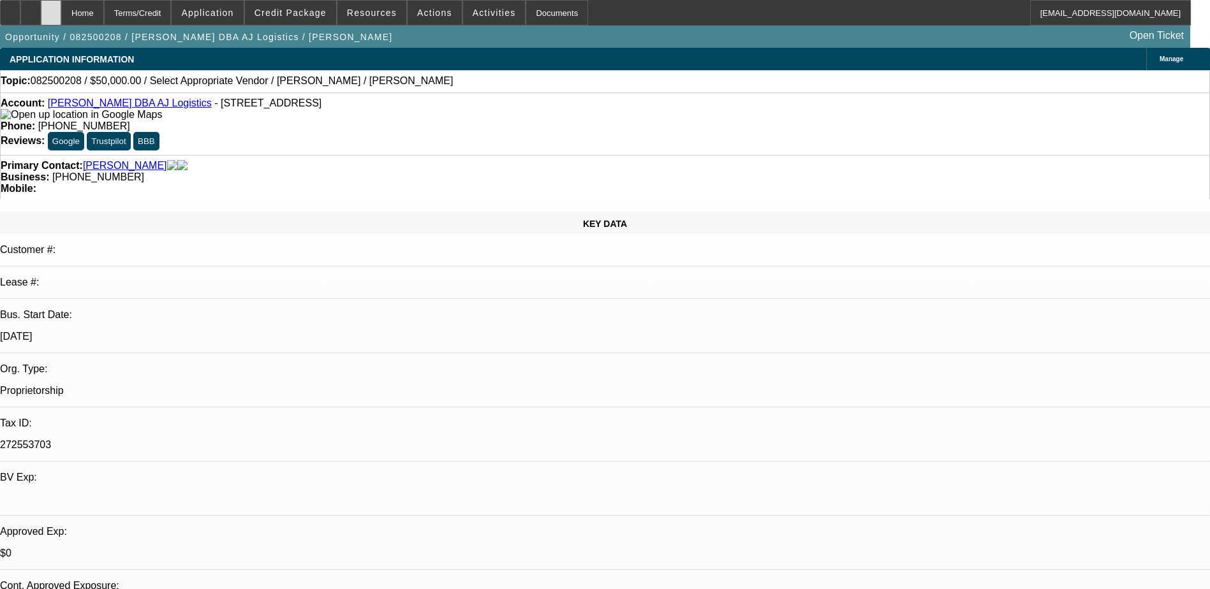
click at [51, 8] on icon at bounding box center [51, 8] width 0 height 0
select select "0"
select select "2"
select select "0.1"
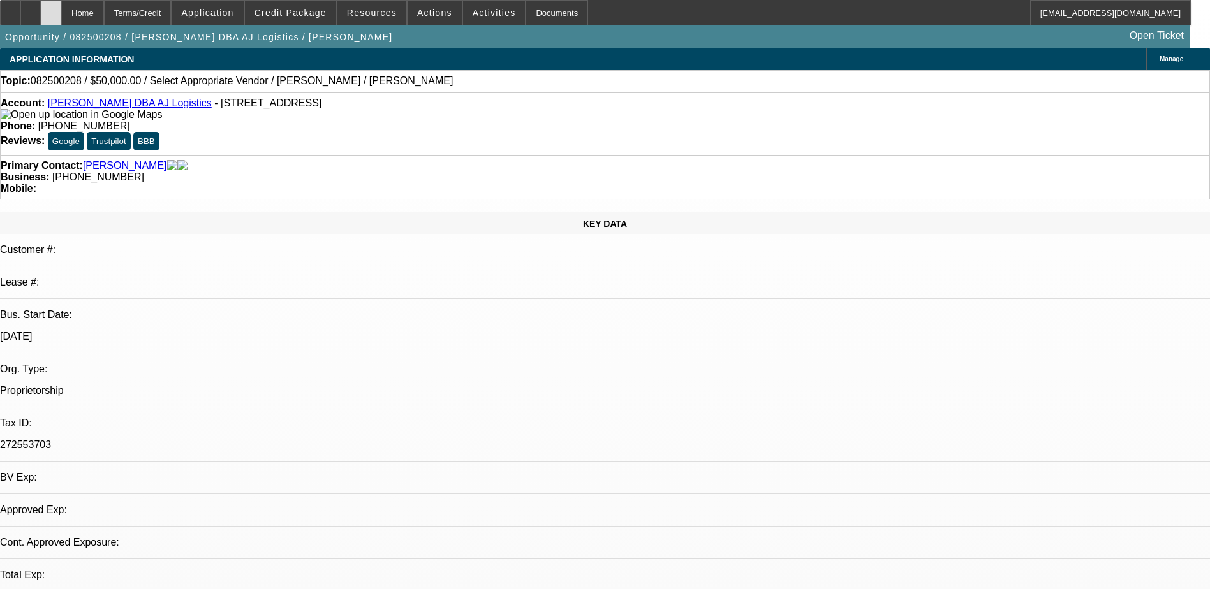
select select "4"
select select "0"
select select "2"
select select "0.1"
select select "1"
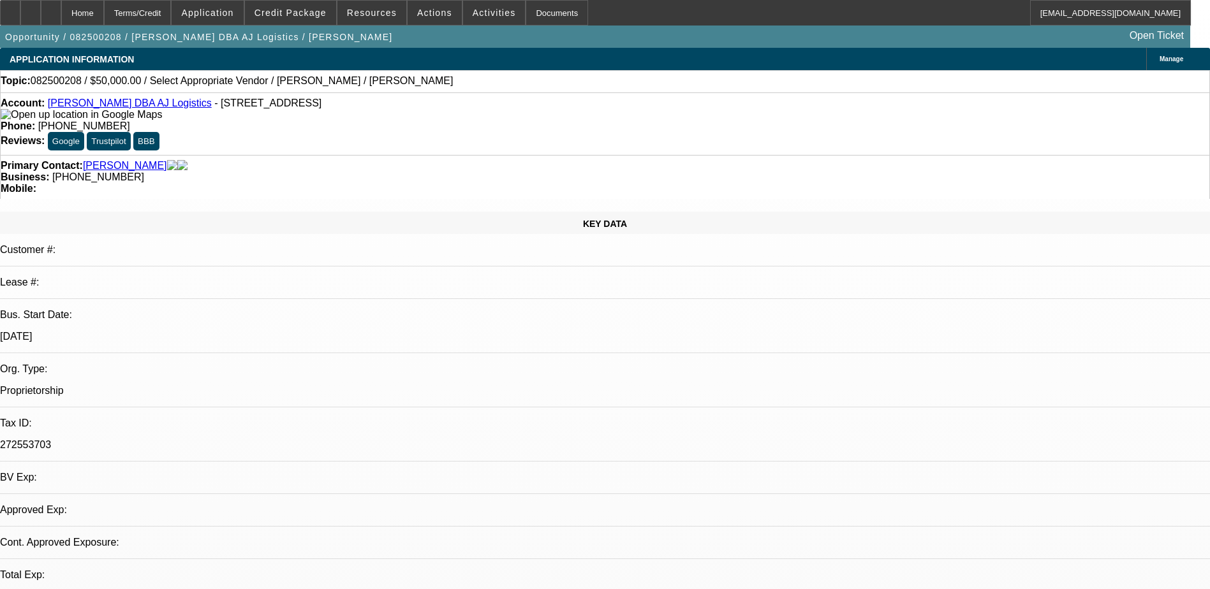
select select "2"
select select "4"
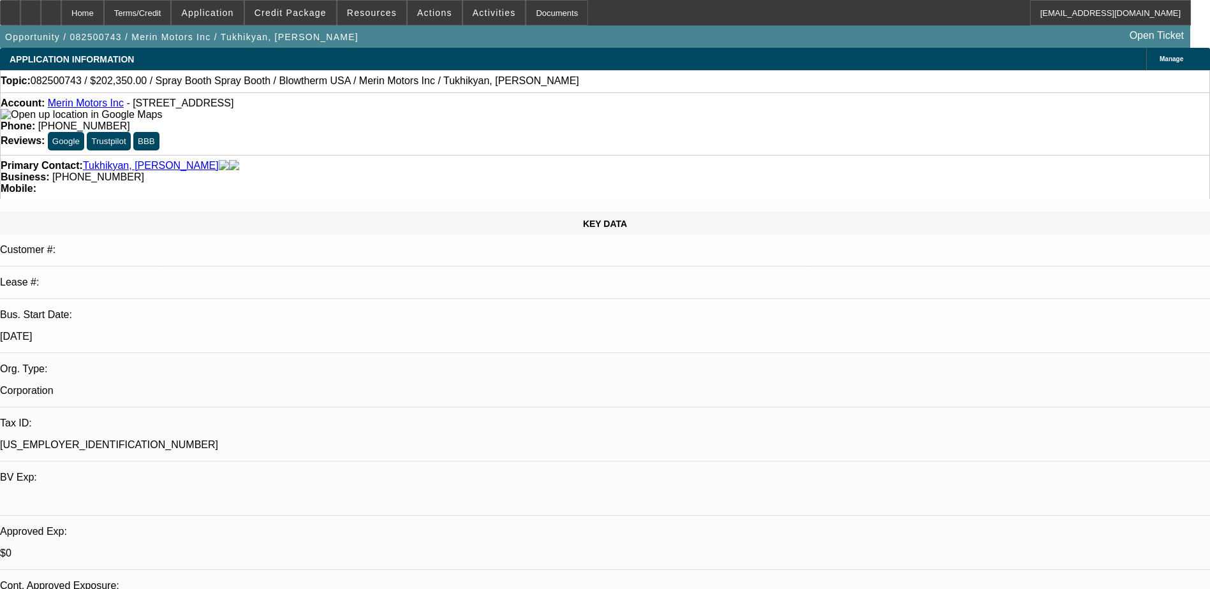
select select "0"
select select "0.1"
select select "0.2"
select select "2"
select select "0.1"
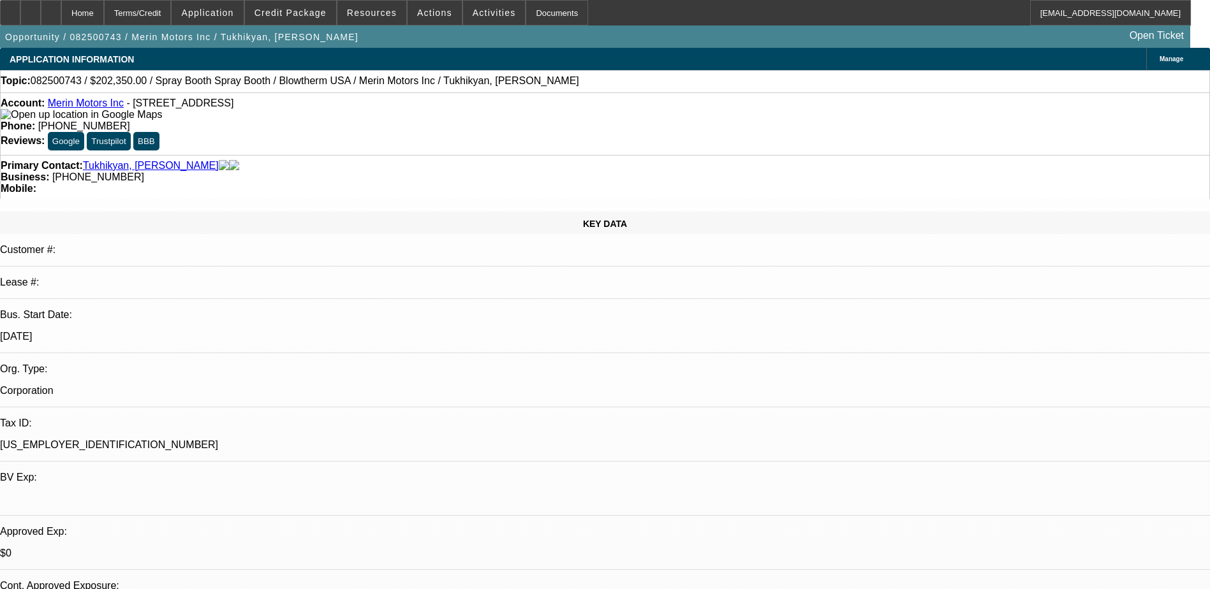
select select "1"
select select "4"
select select "1"
select select "2"
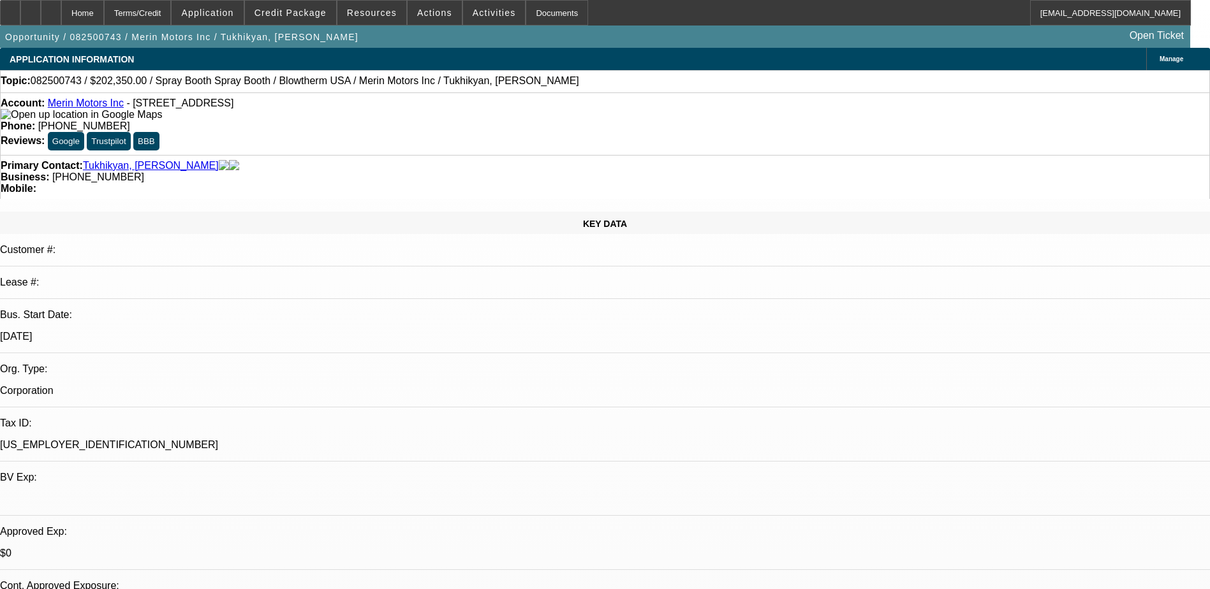
select select "4"
click at [87, 105] on link "Merin Motors Inc" at bounding box center [86, 103] width 76 height 11
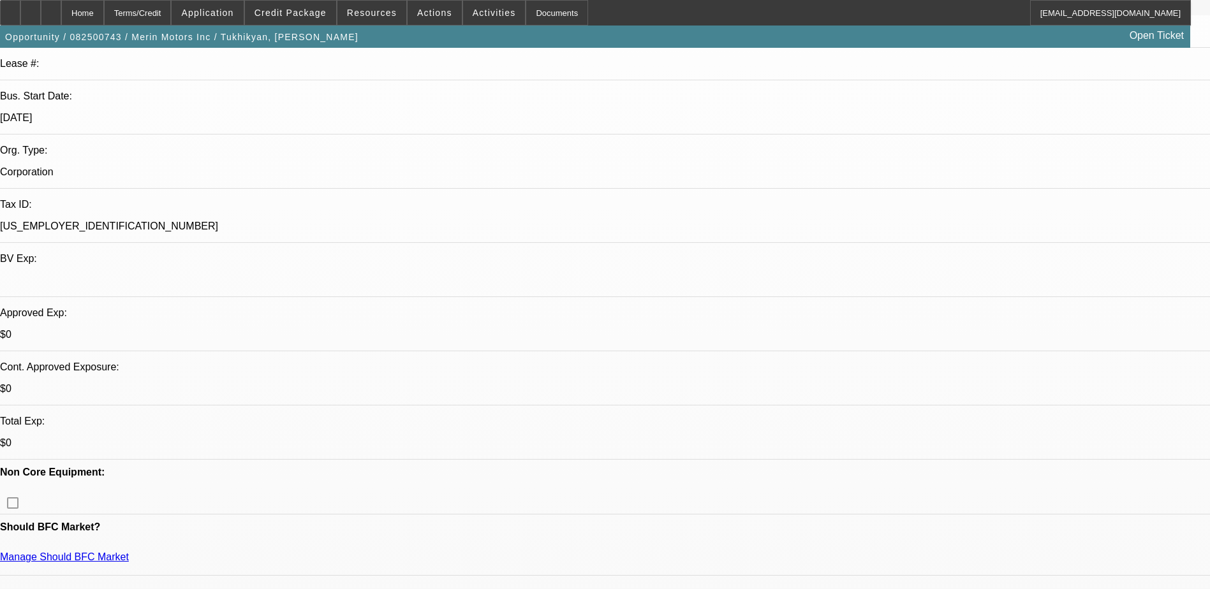
scroll to position [255, 0]
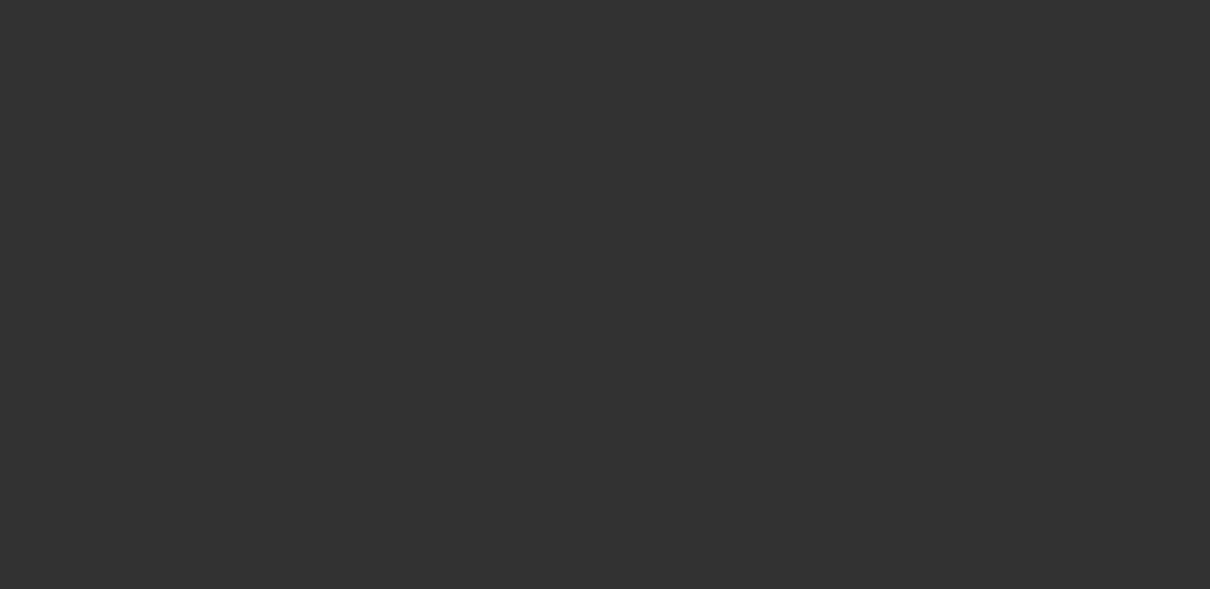
select select "0"
select select "0.1"
select select "4"
select select "0.2"
select select "2"
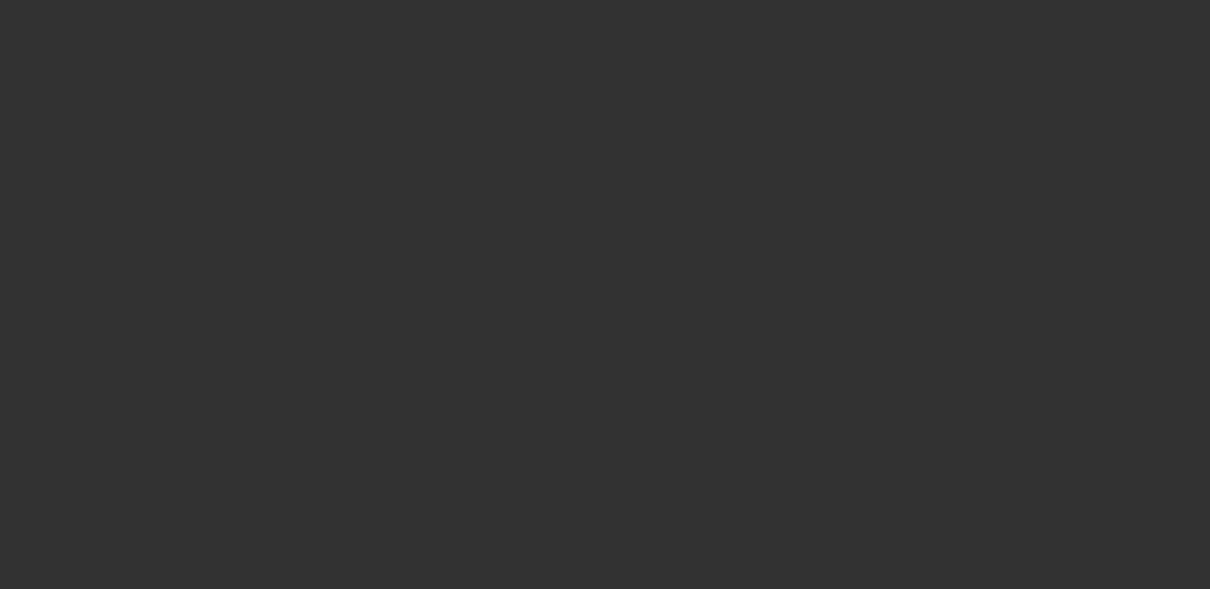
select select "2"
select select "0.1"
select select "4"
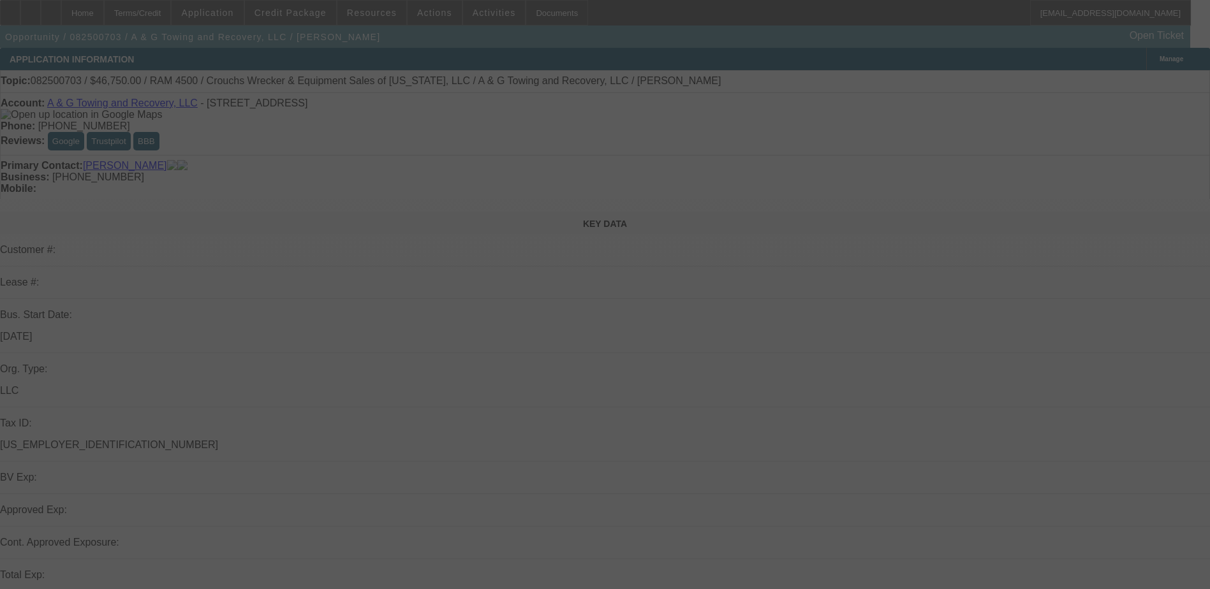
select select "0.15"
select select "2"
select select "0.1"
select select "0"
select select "2"
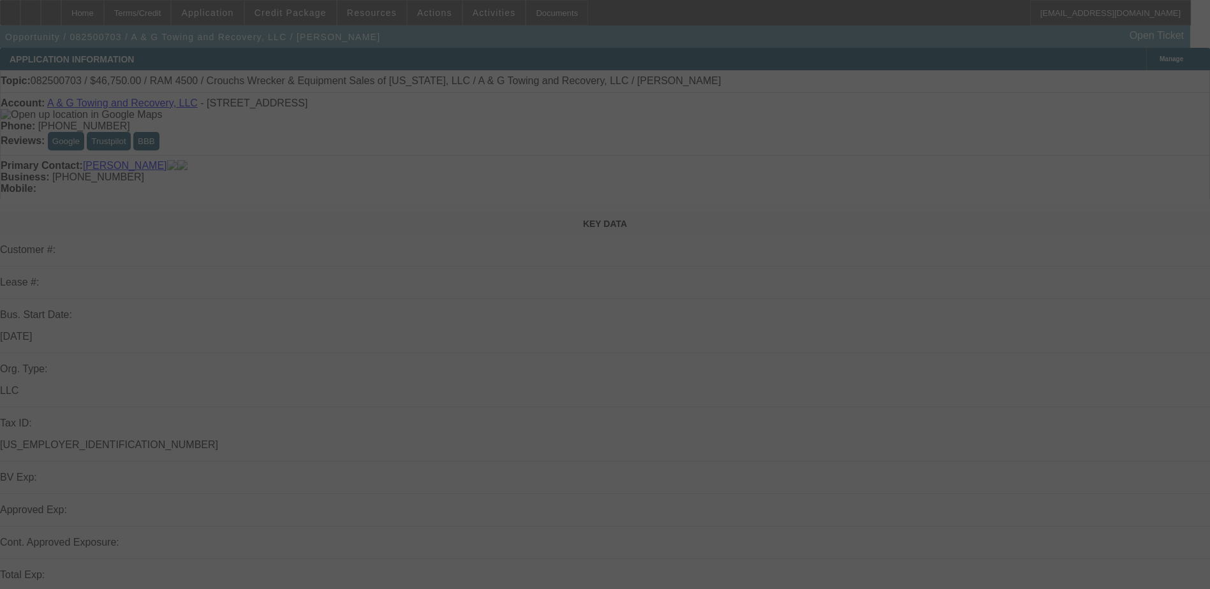
select select "0.1"
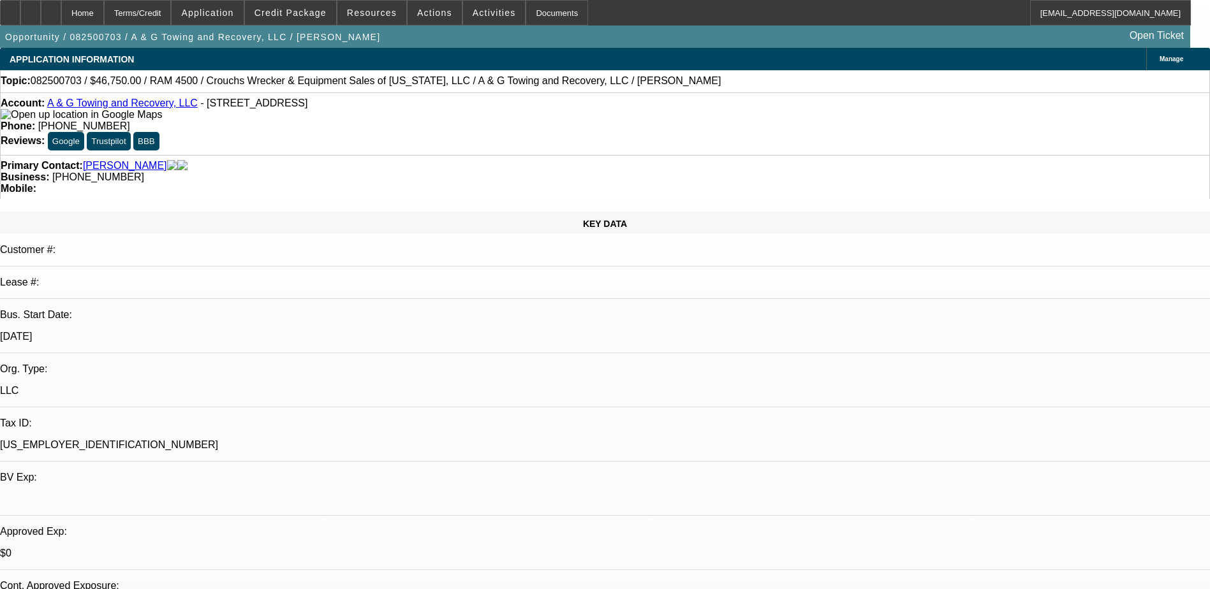
select select "1"
select select "2"
select select "4"
select select "1"
select select "2"
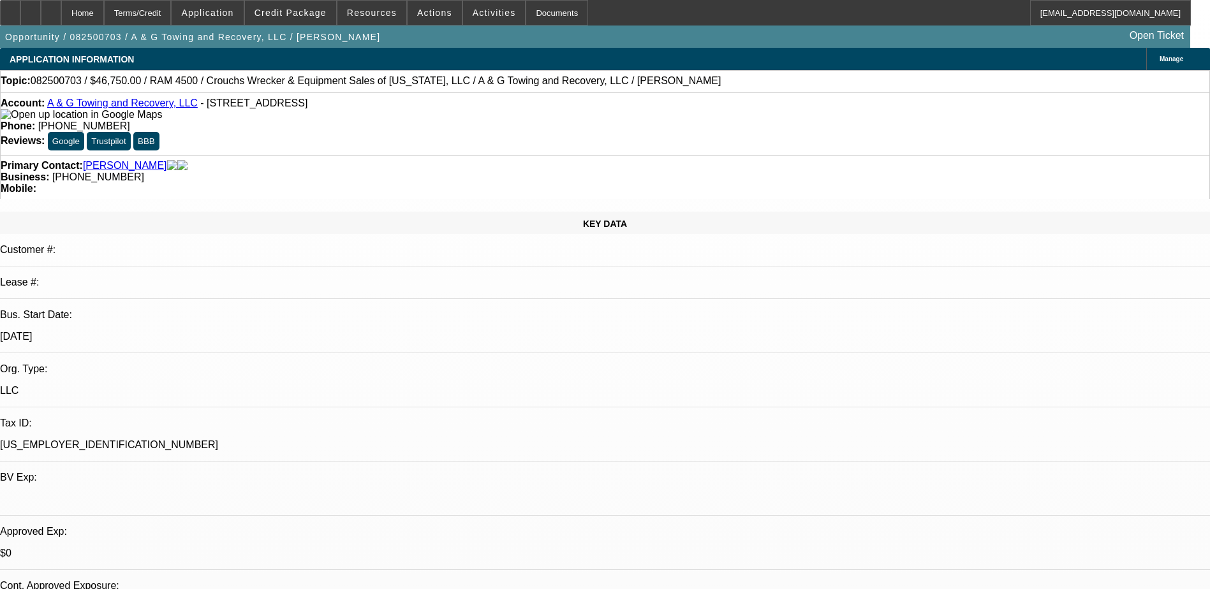
select select "4"
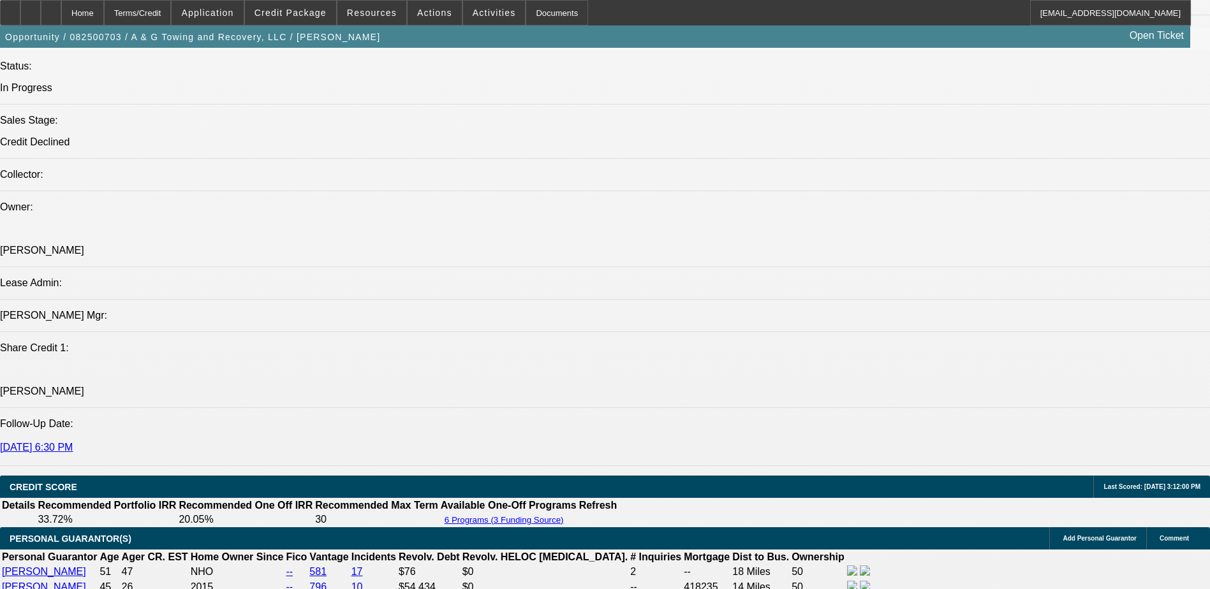
scroll to position [1148, 0]
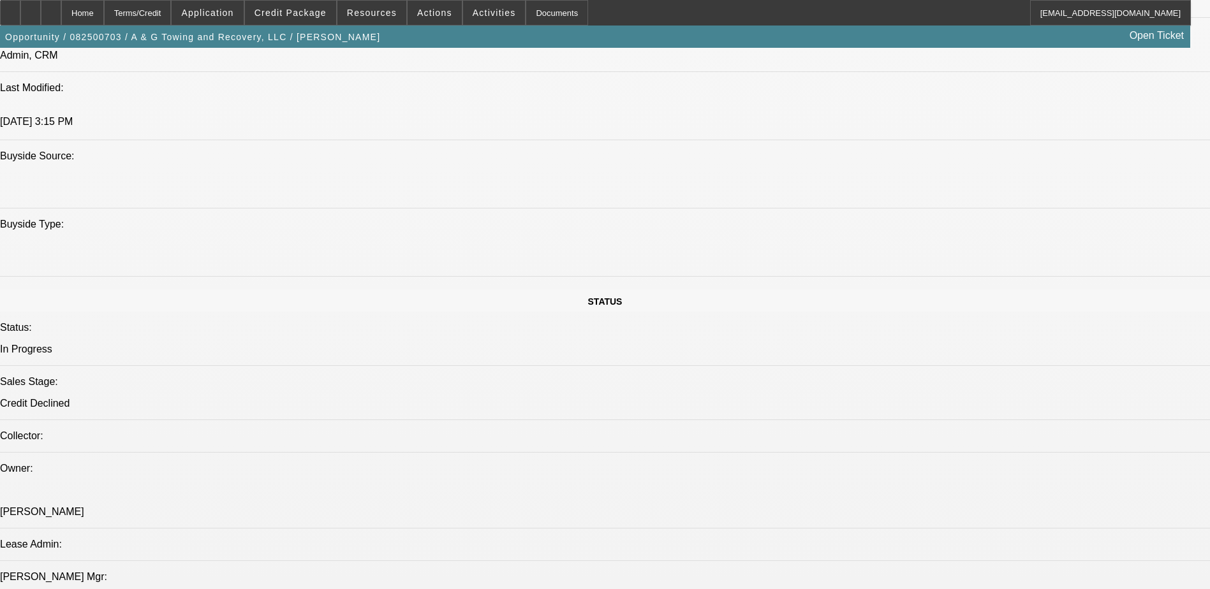
radio input "true"
type textarea "emailing about EU Ford, wants for too cheap, Bobby may be figuroing out collect…"
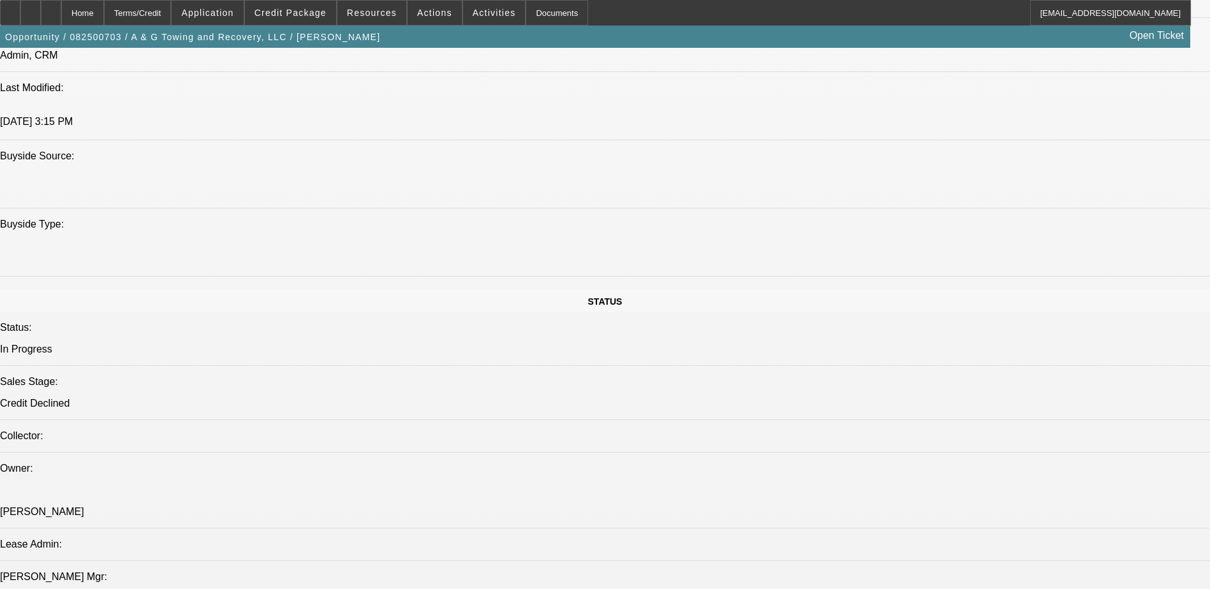
radio input "true"
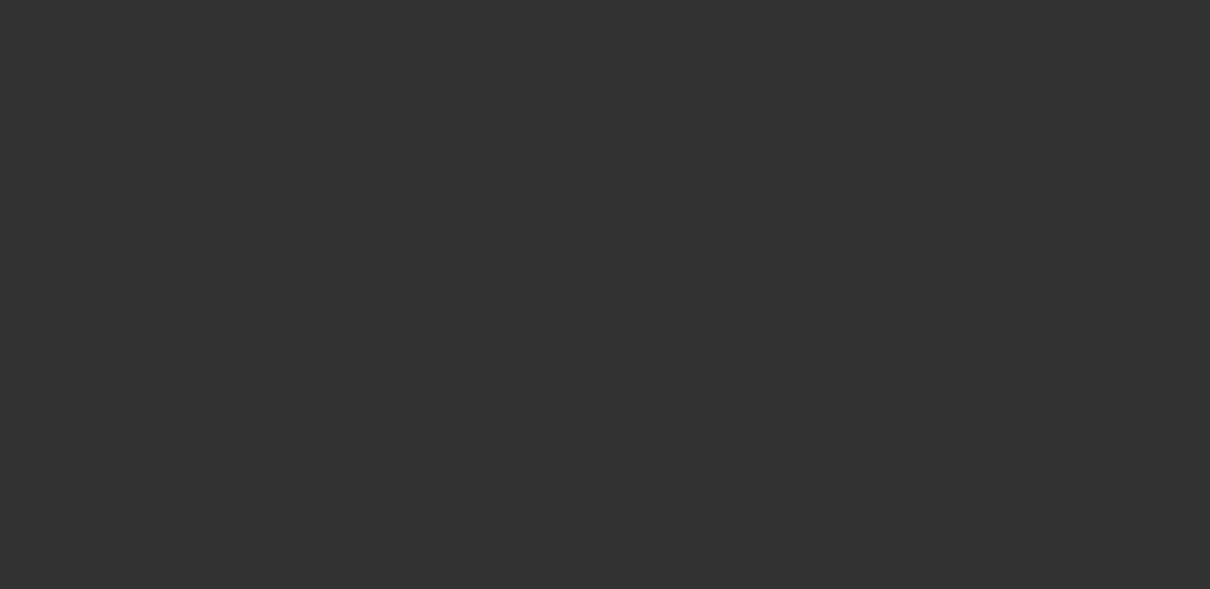
select select "0.15"
select select "2"
select select "0.1"
select select "4"
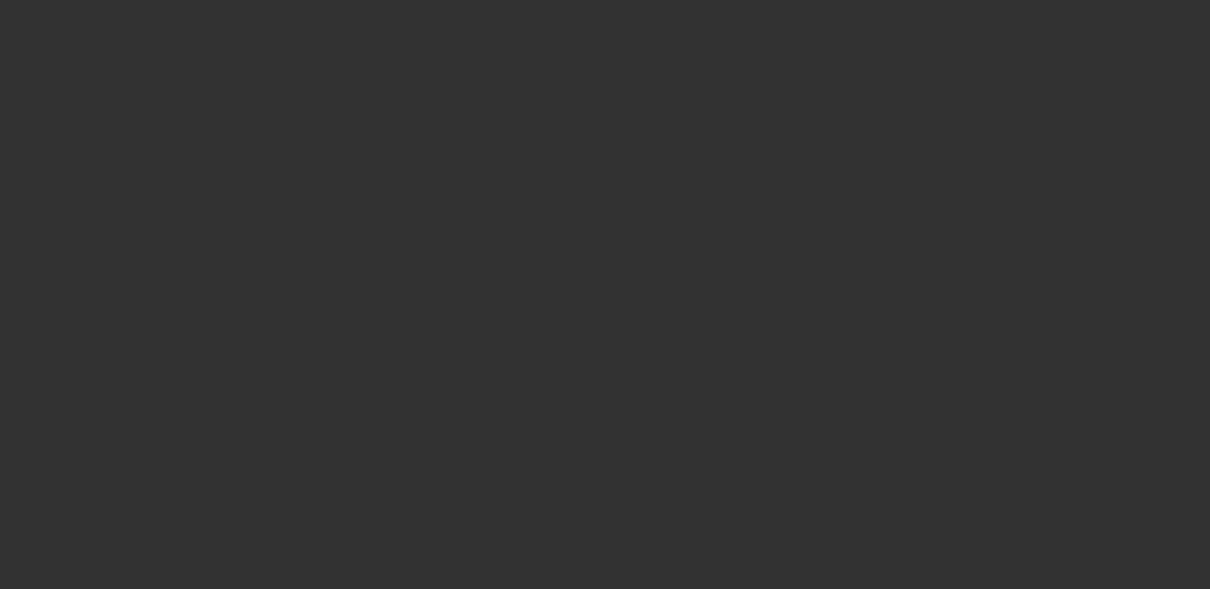
select select "0"
select select "2"
select select "0.1"
select select "4"
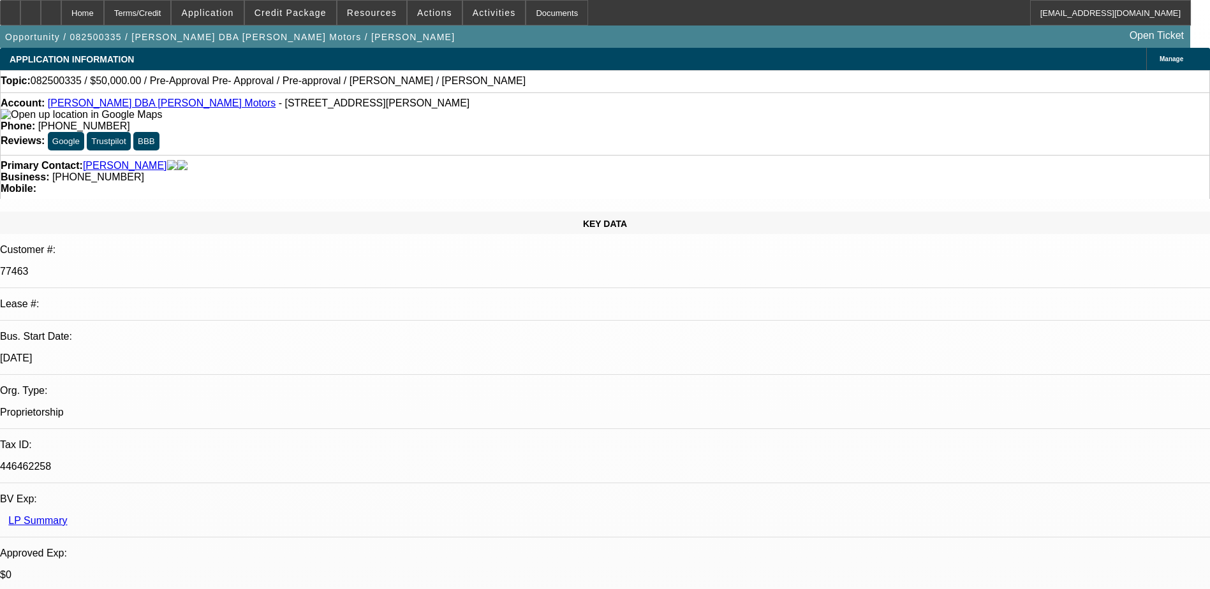
select select "0"
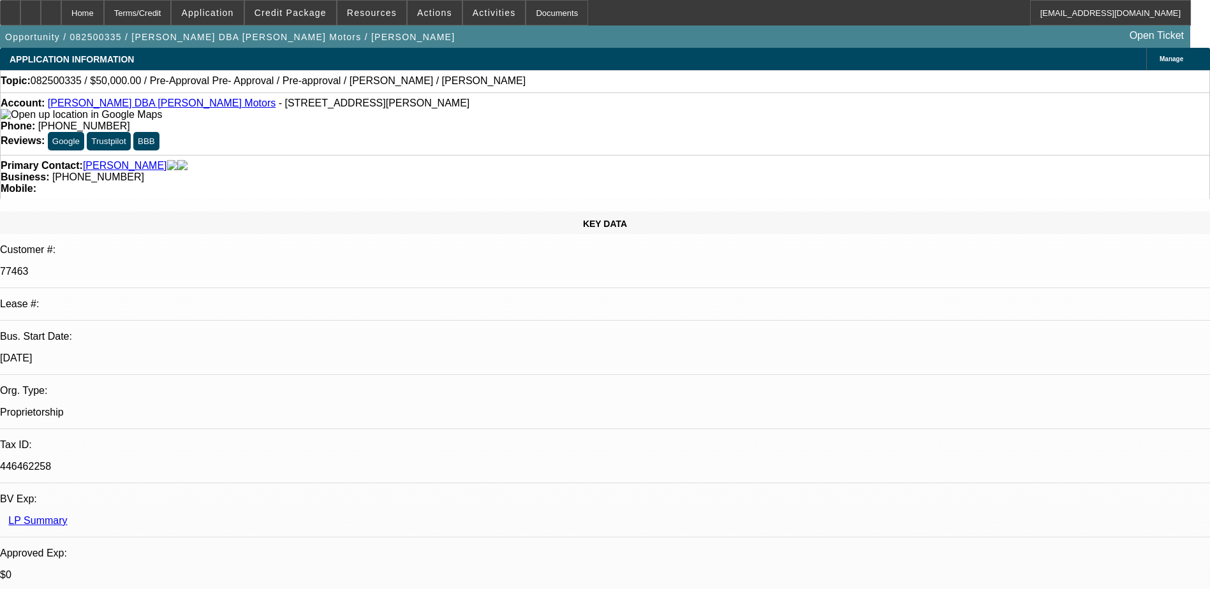
select select "0"
select select "2"
select select "0"
select select "1"
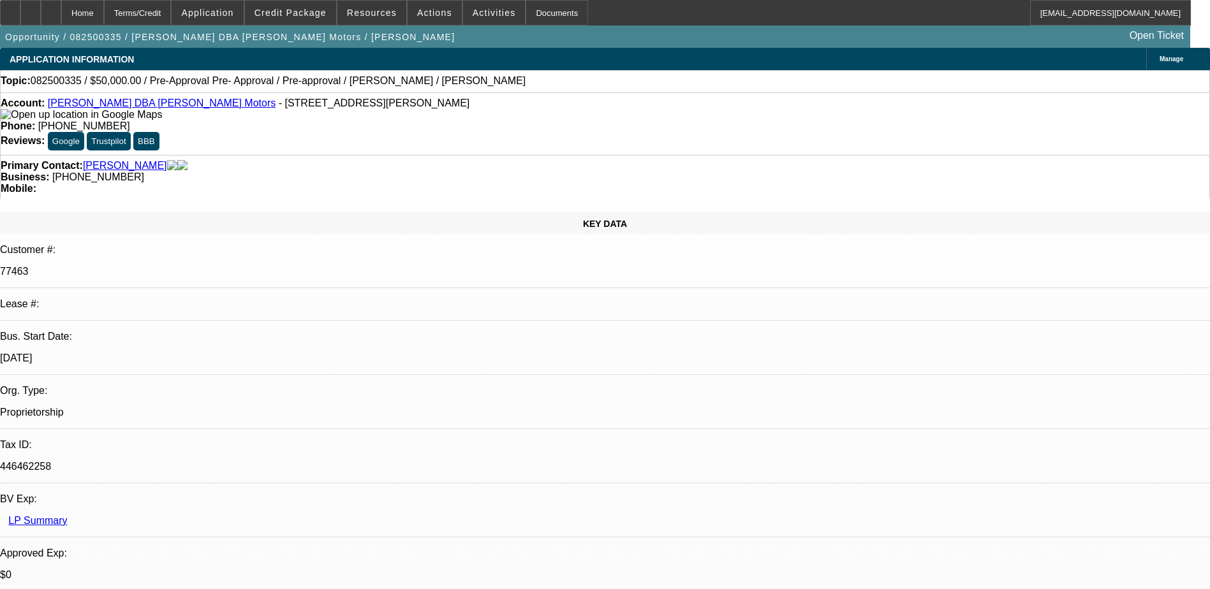
select select "1"
select select "6"
select select "1"
select select "6"
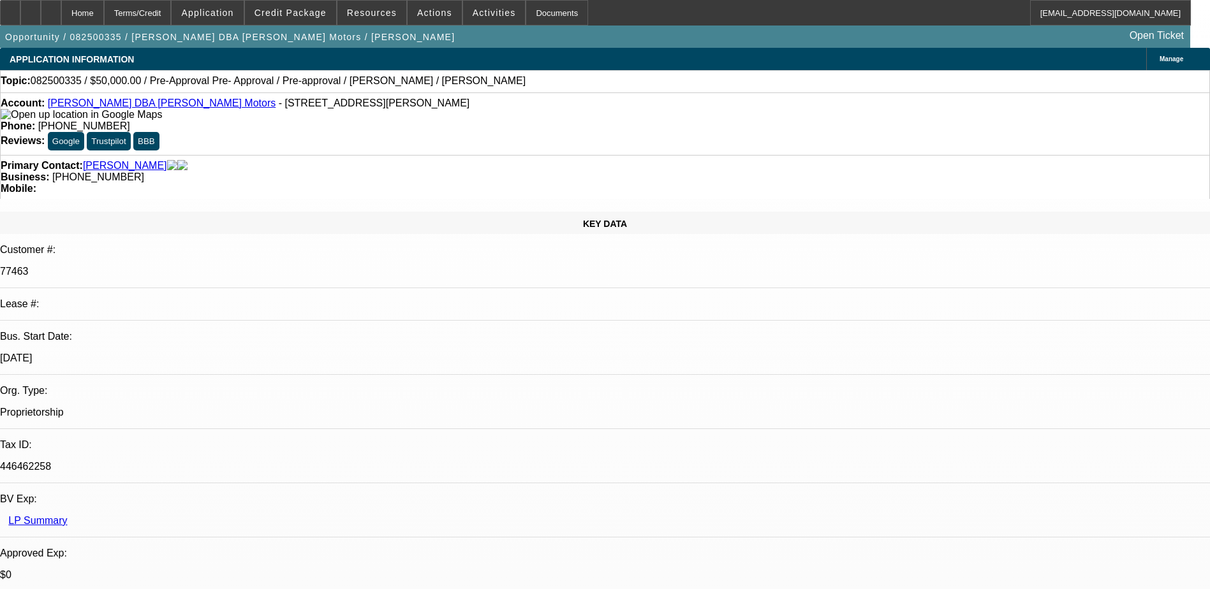
select select "1"
select select "2"
select select "6"
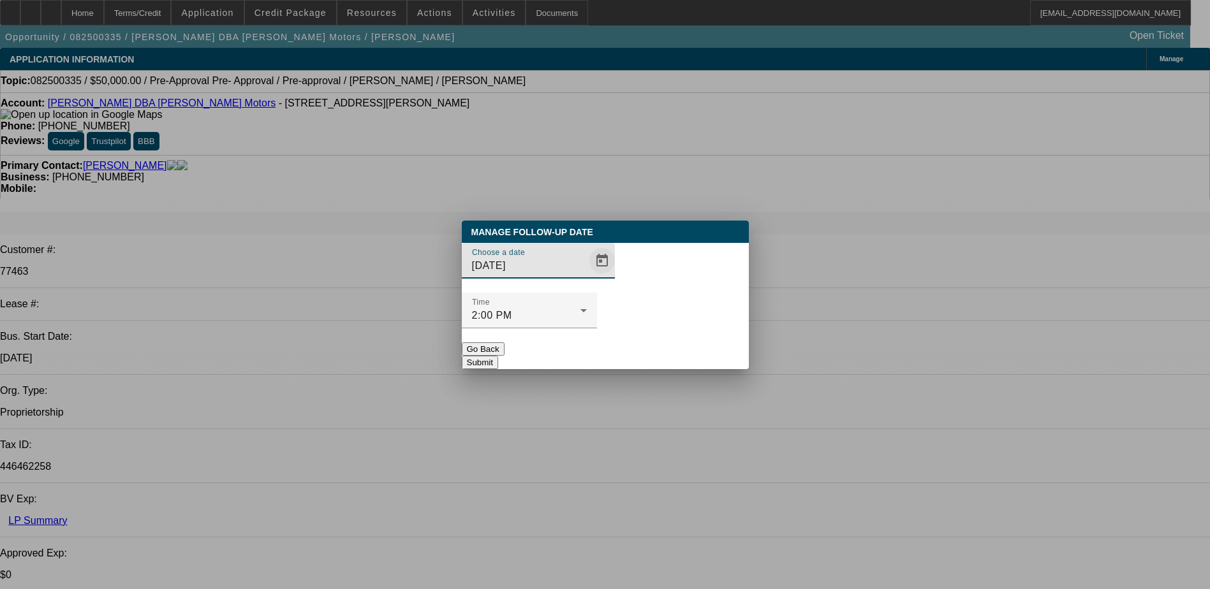
click at [587, 276] on span "Open calendar" at bounding box center [602, 261] width 31 height 31
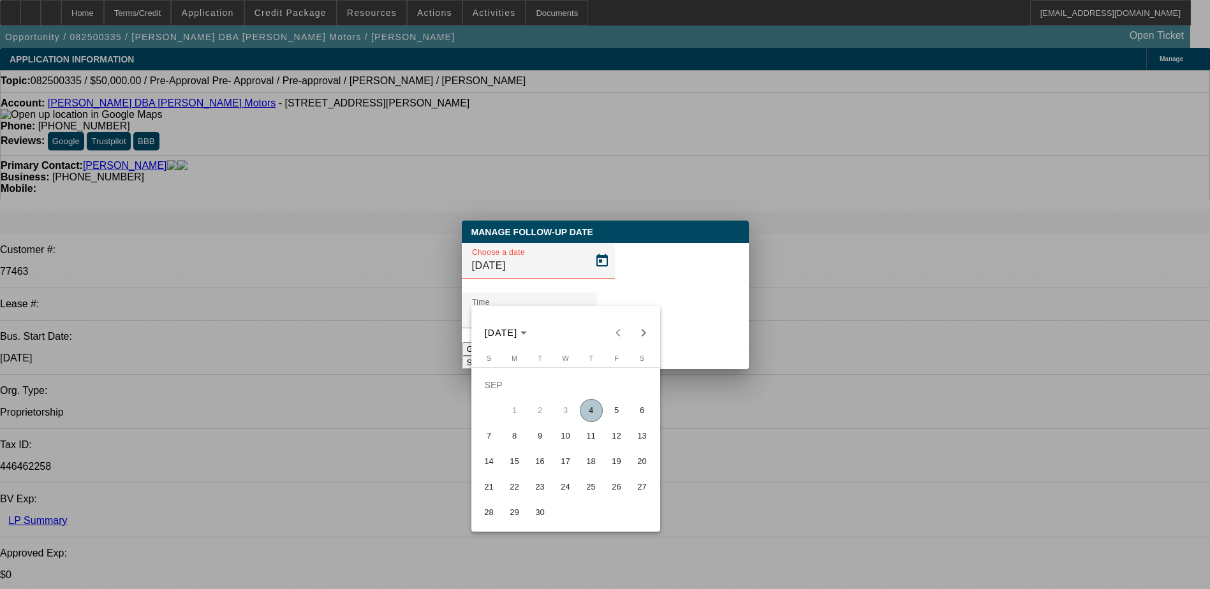
click at [509, 434] on span "8" at bounding box center [514, 436] width 23 height 23
type input "9/8/2025"
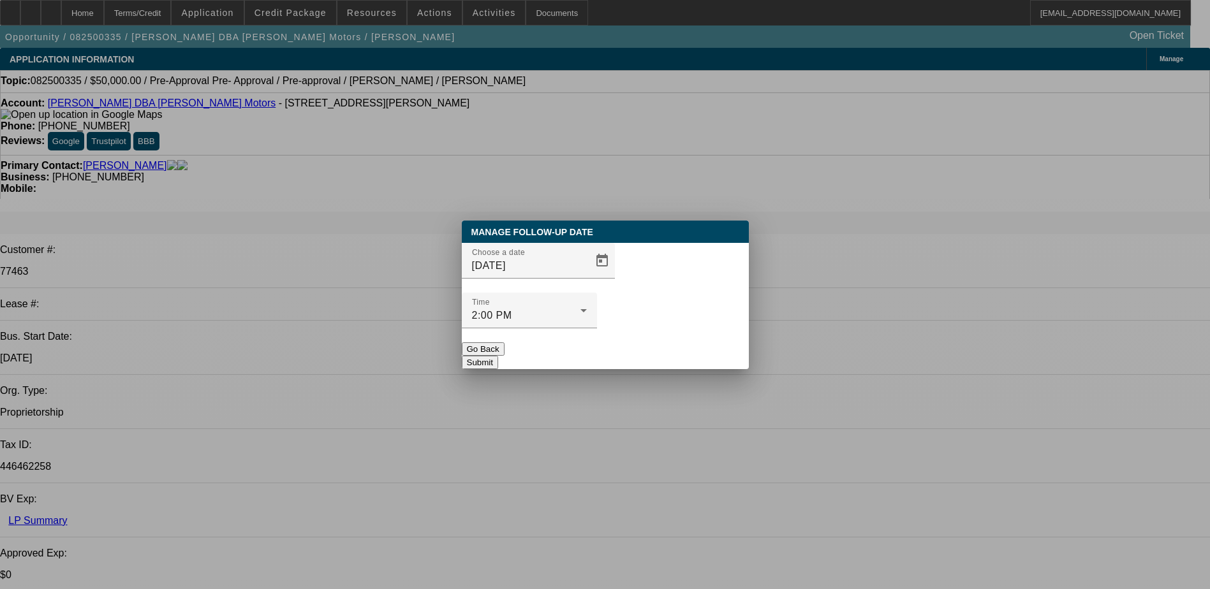
click at [498, 356] on button "Submit" at bounding box center [480, 362] width 36 height 13
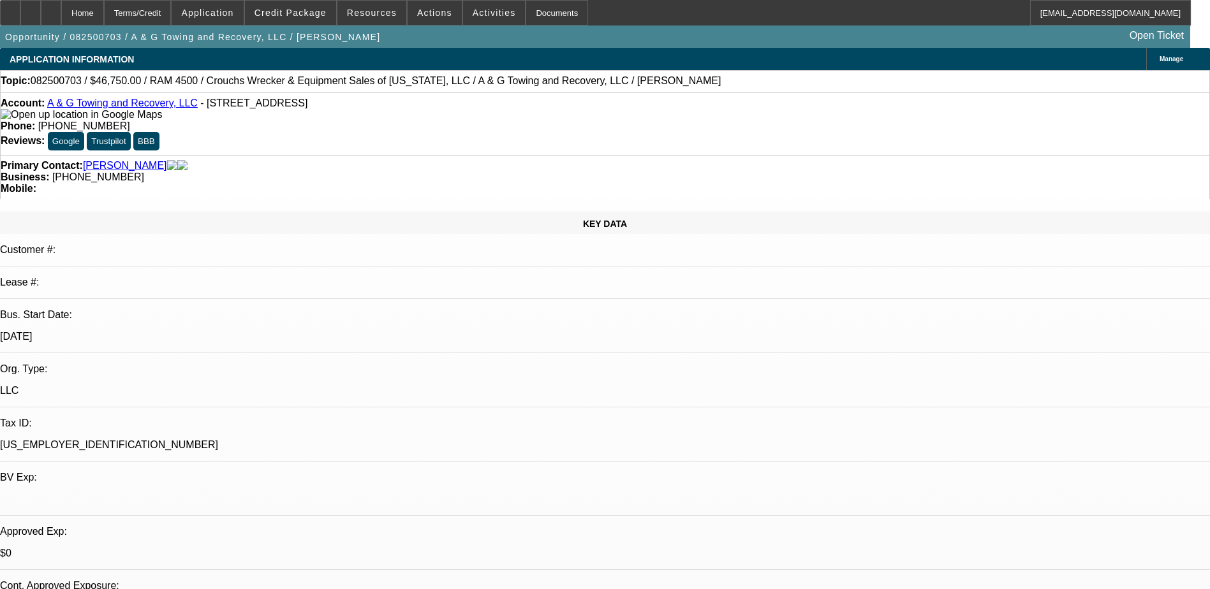
select select "0.15"
select select "2"
select select "0.1"
select select "0"
select select "2"
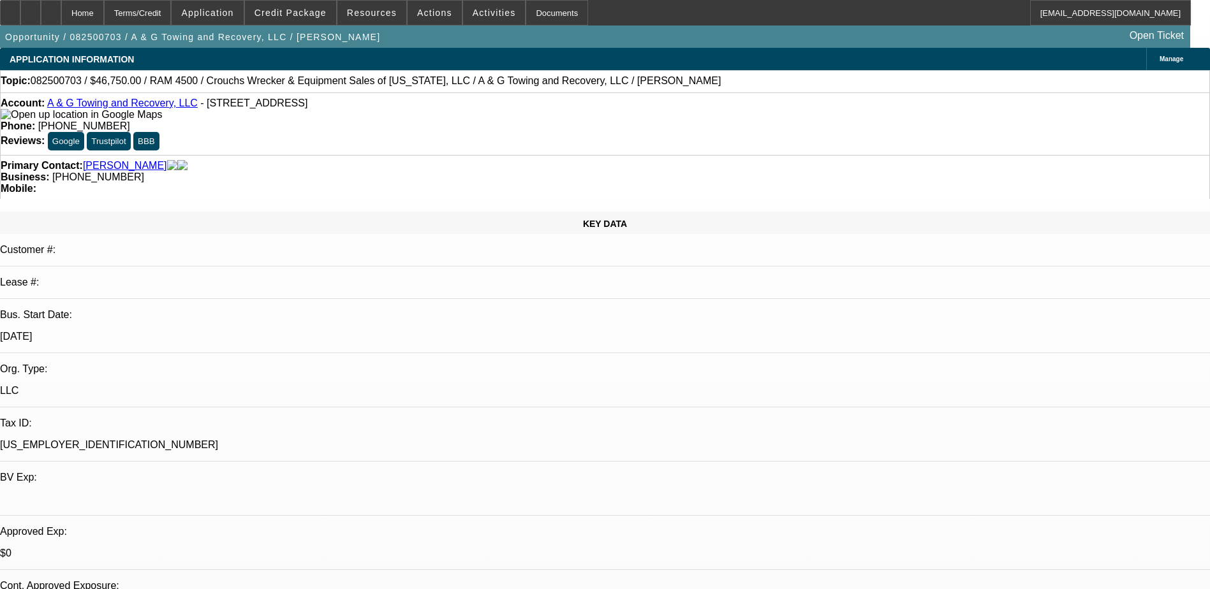
select select "0.1"
select select "1"
select select "2"
select select "4"
select select "1"
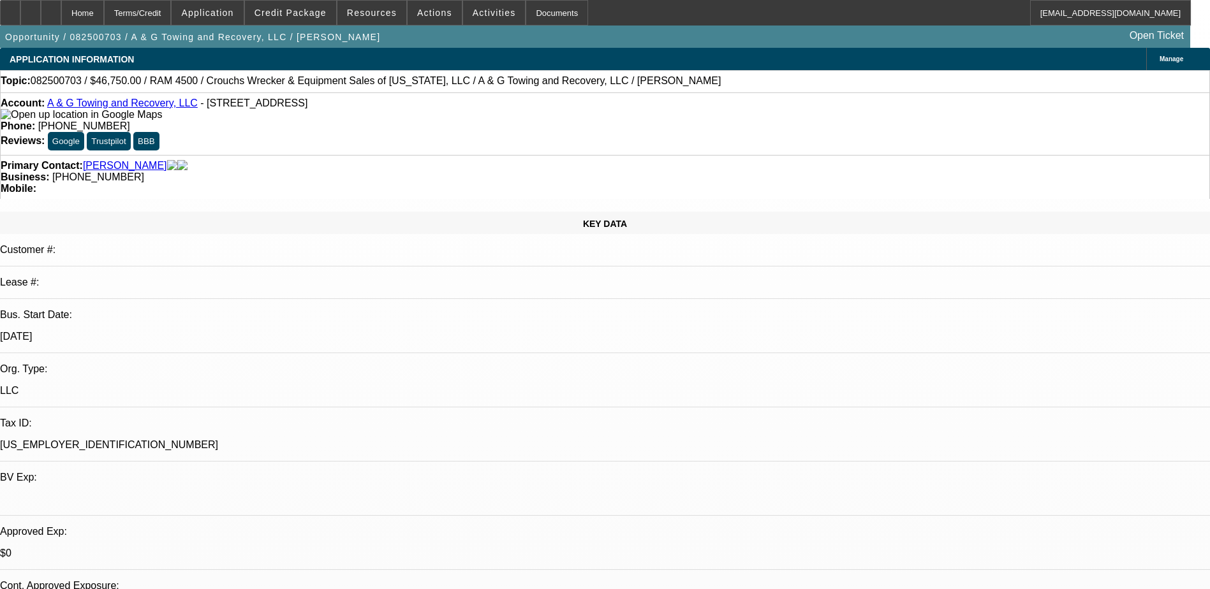
select select "2"
select select "4"
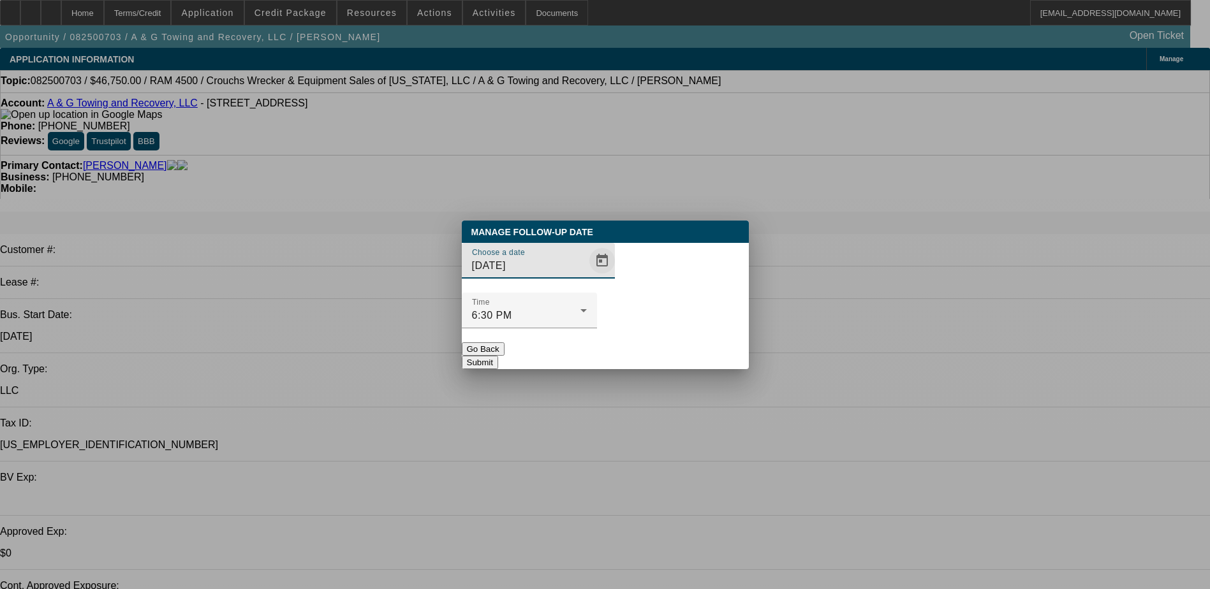
click at [587, 276] on span "Open calendar" at bounding box center [602, 261] width 31 height 31
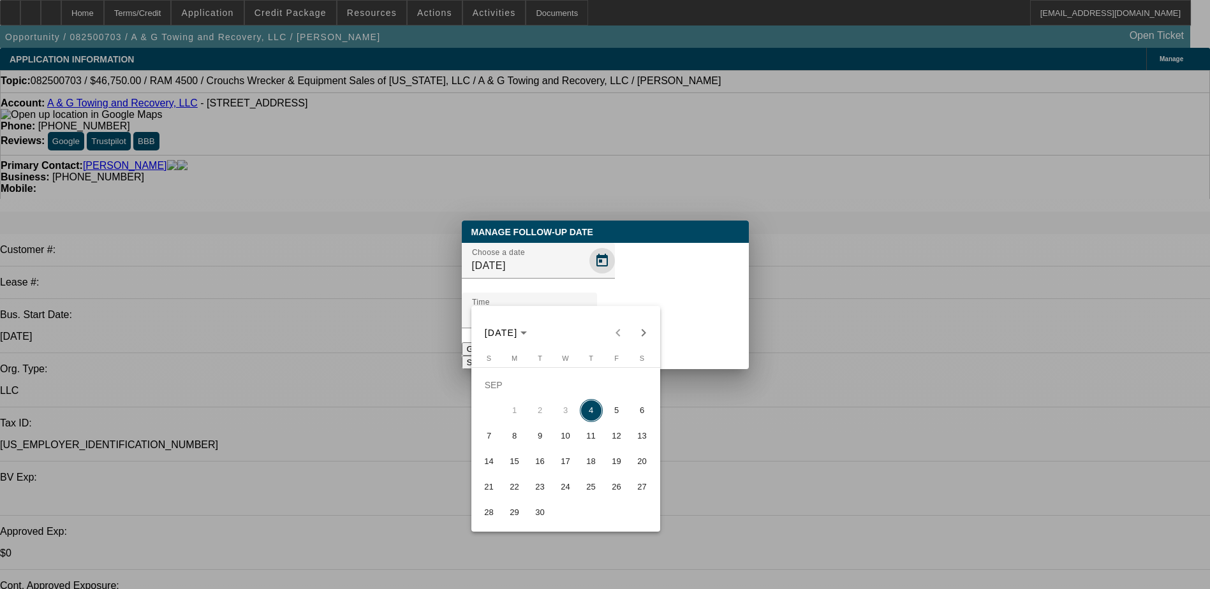
click at [585, 281] on div at bounding box center [605, 294] width 1210 height 589
click at [557, 434] on span "10" at bounding box center [565, 436] width 23 height 23
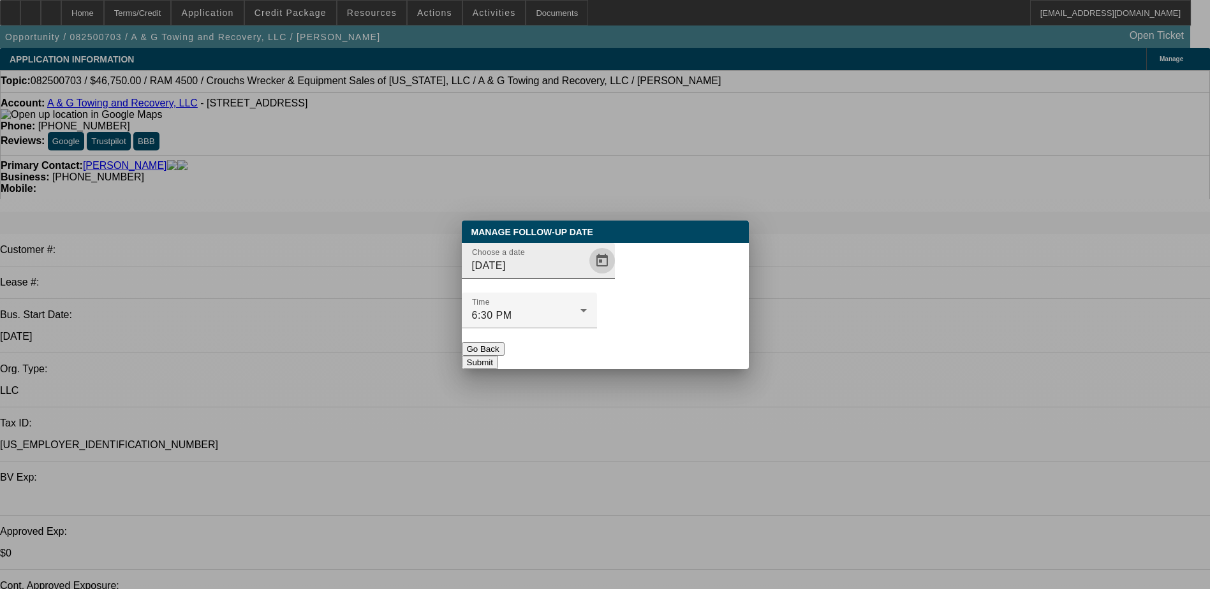
click at [587, 276] on span "Open calendar" at bounding box center [602, 261] width 31 height 31
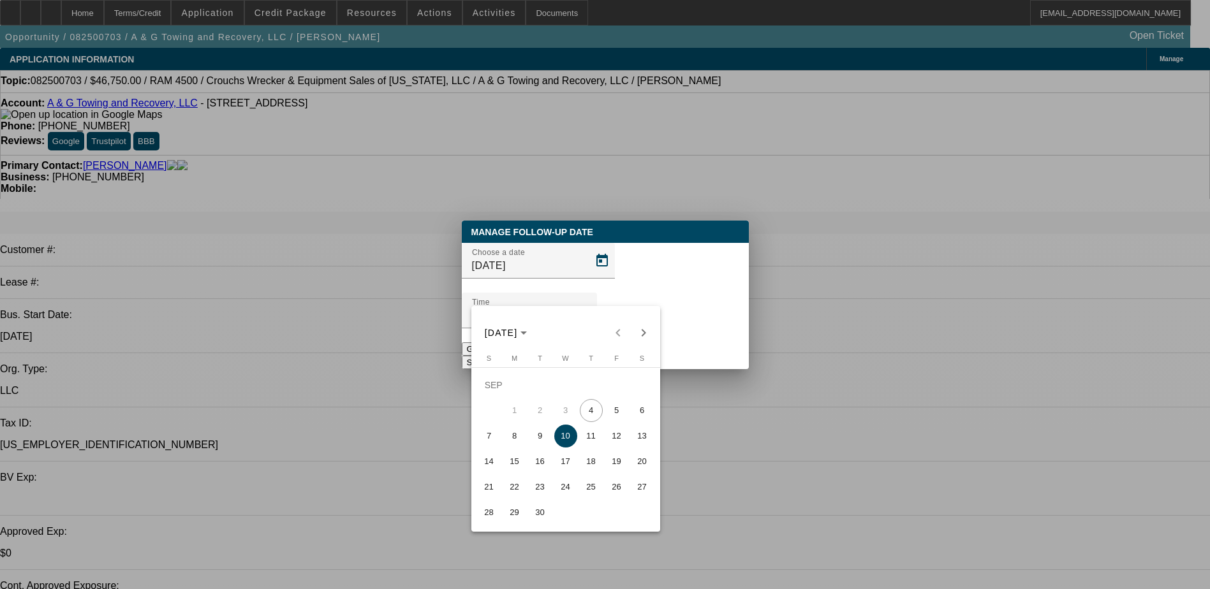
click at [538, 437] on span "9" at bounding box center [540, 436] width 23 height 23
type input "9/9/2025"
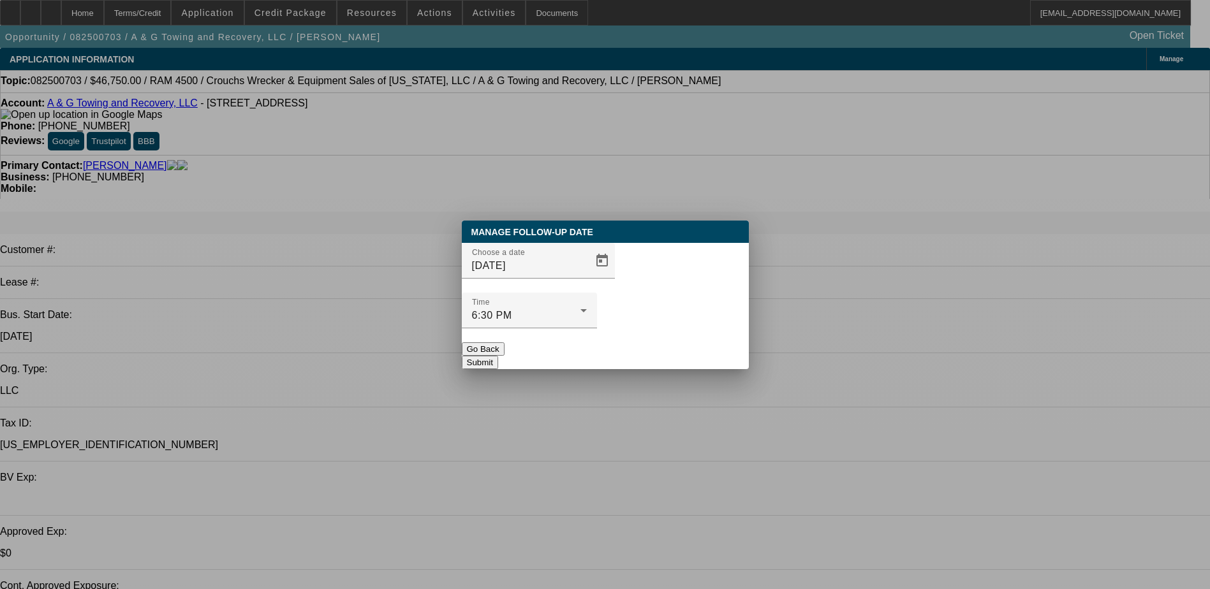
click at [498, 356] on button "Submit" at bounding box center [480, 362] width 36 height 13
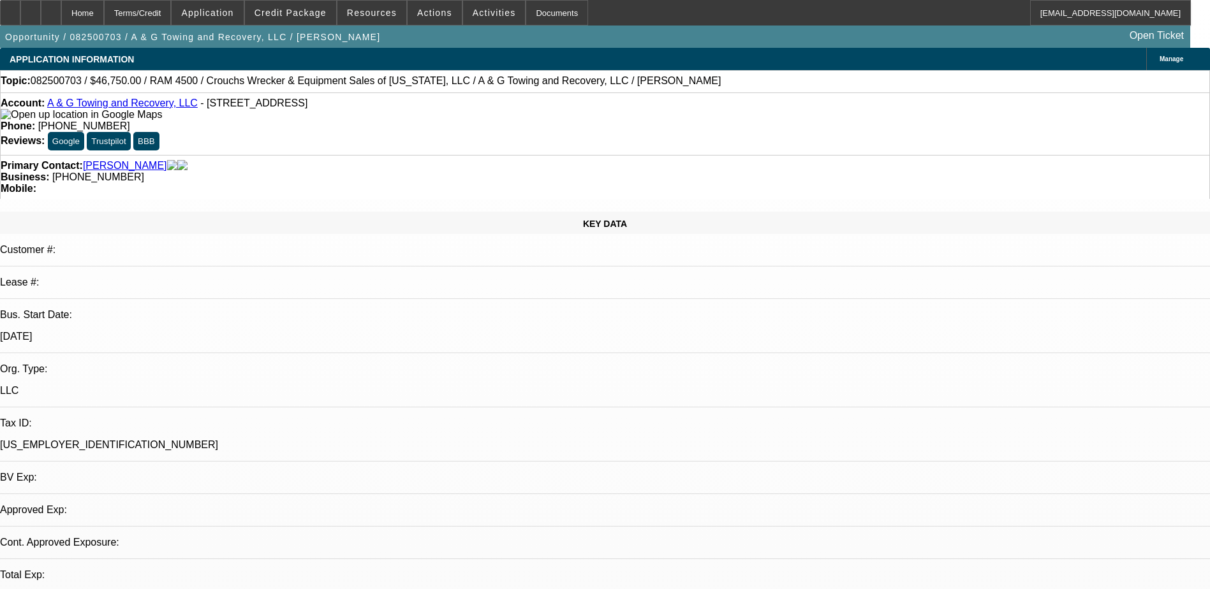
select select "0.15"
select select "2"
select select "0.1"
select select "4"
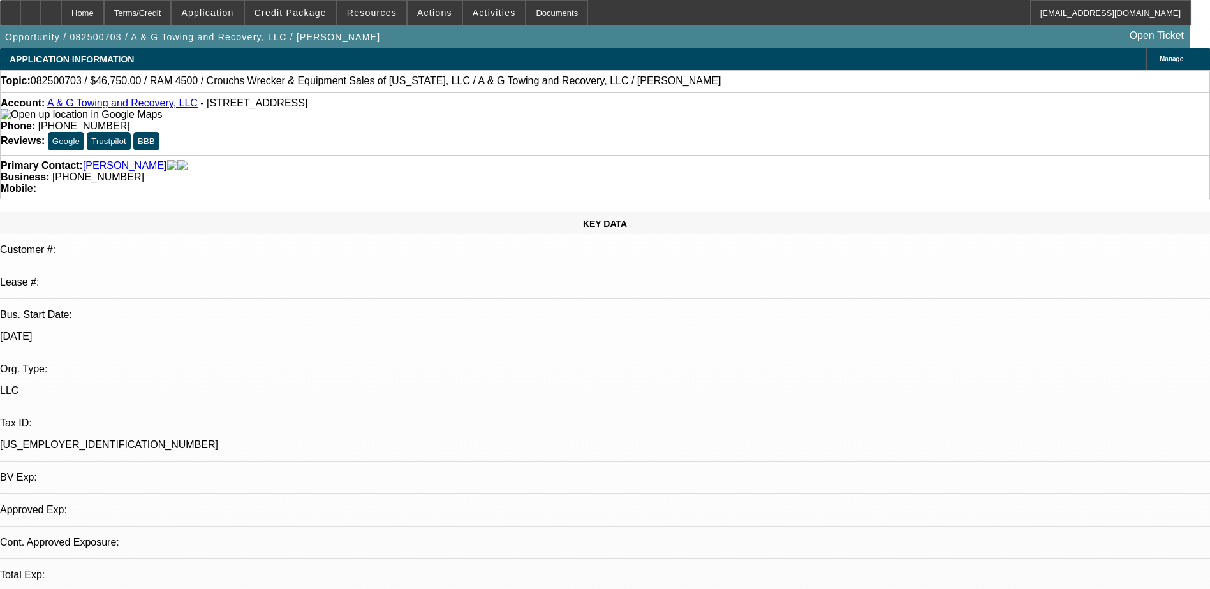
select select "0"
select select "2"
select select "0.1"
select select "4"
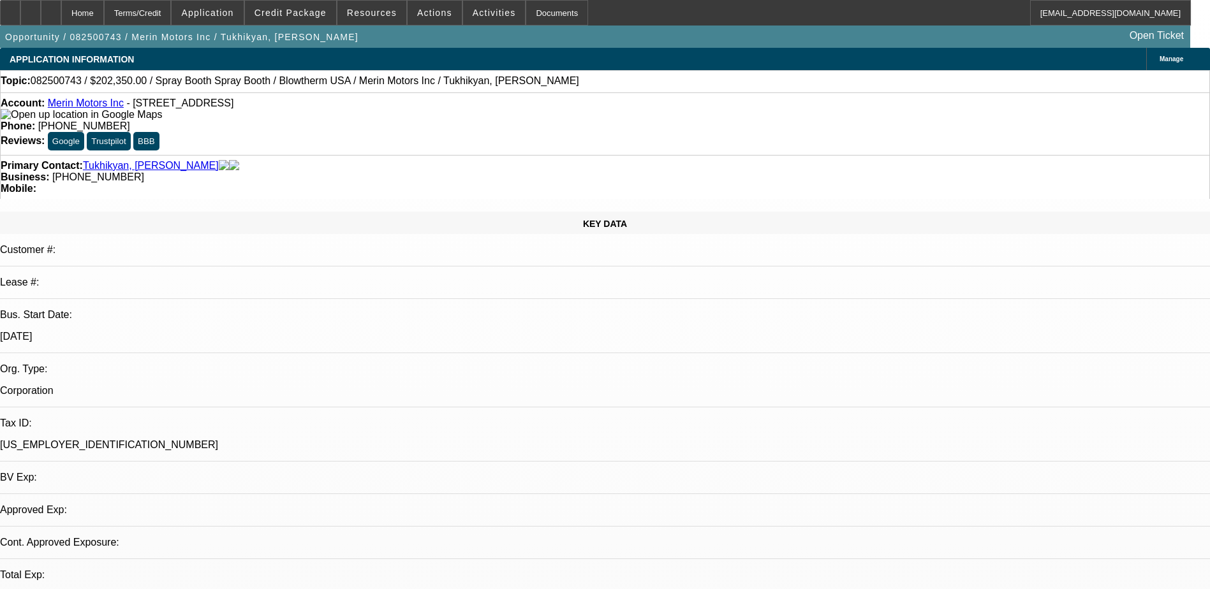
select select "0"
select select "0.1"
select select "0.2"
select select "2"
select select "0.1"
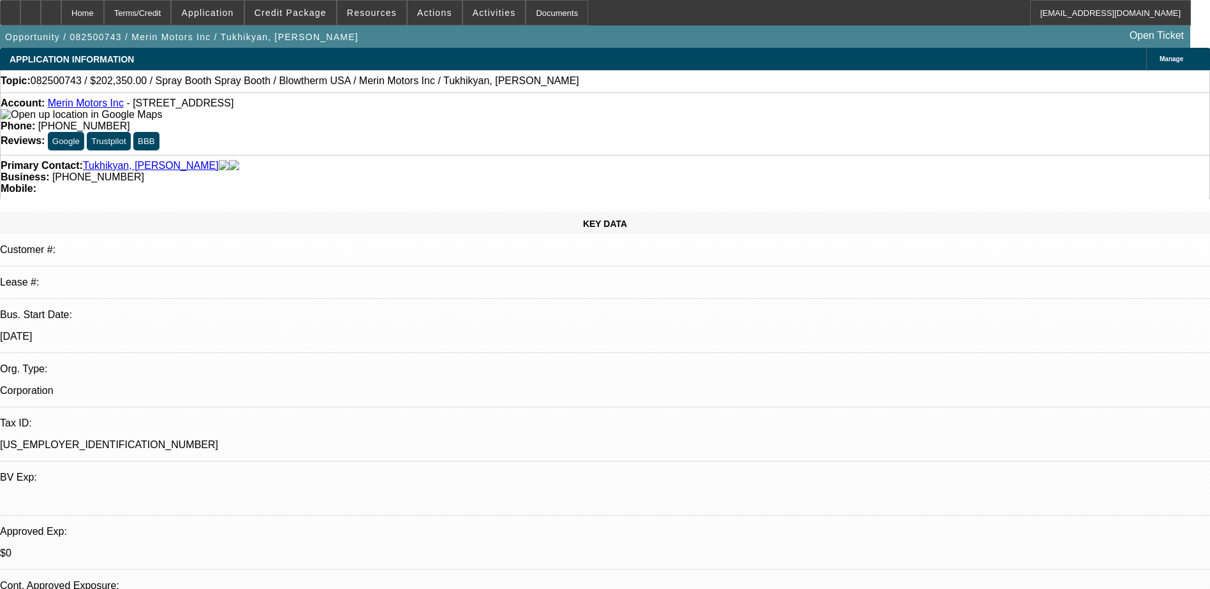
select select "1"
select select "4"
select select "1"
select select "2"
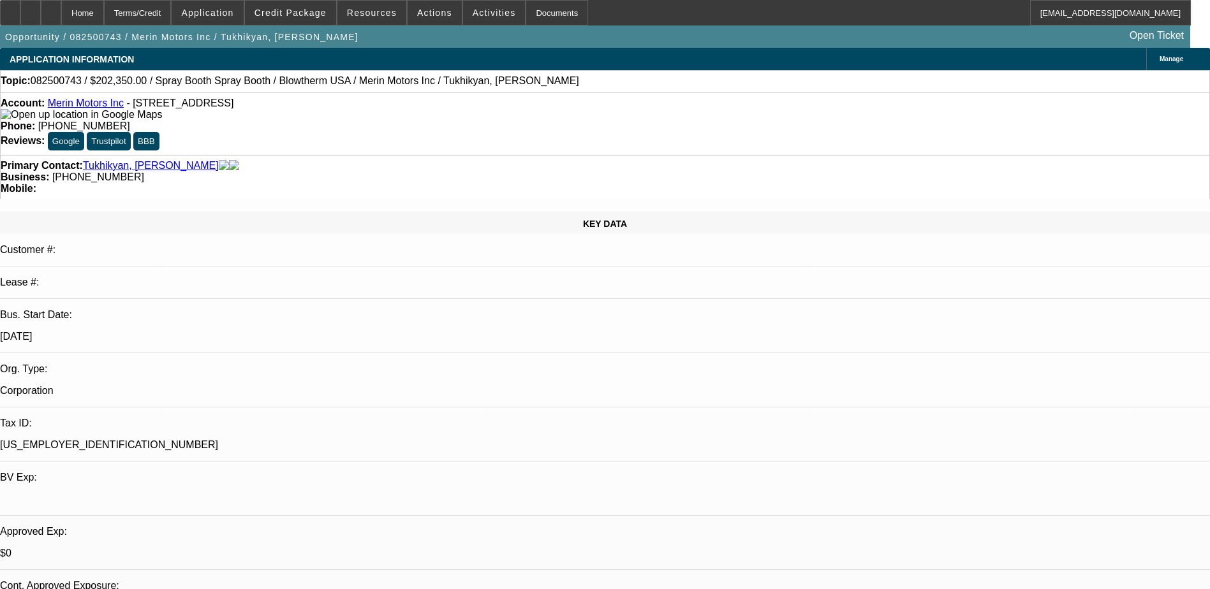
select select "4"
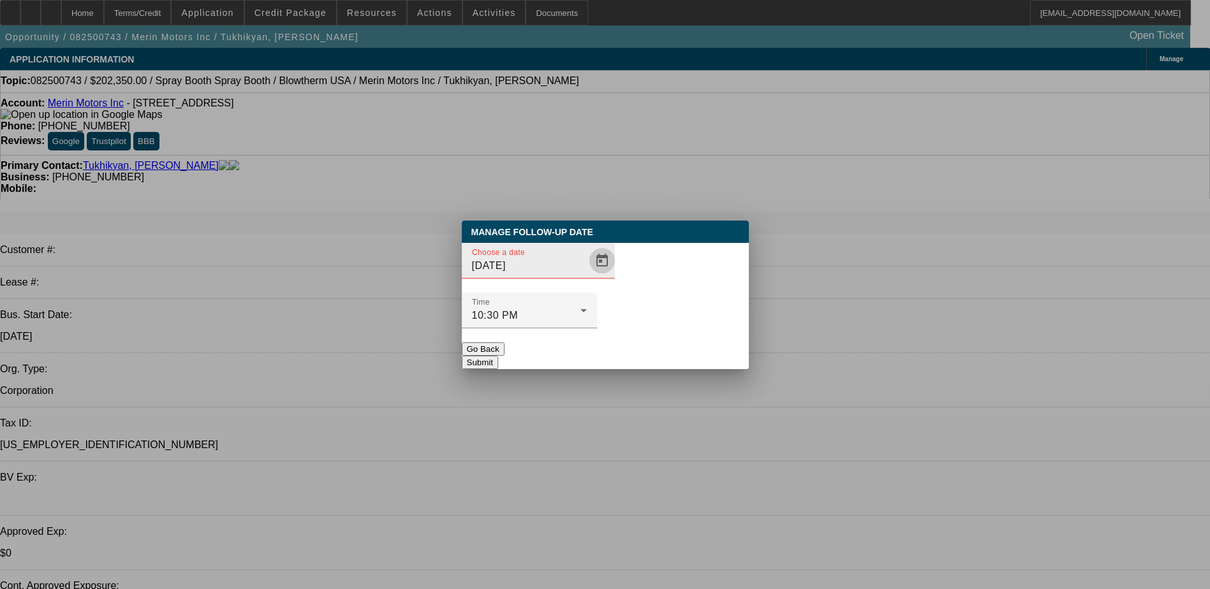
click at [587, 276] on span "Open calendar" at bounding box center [602, 261] width 31 height 31
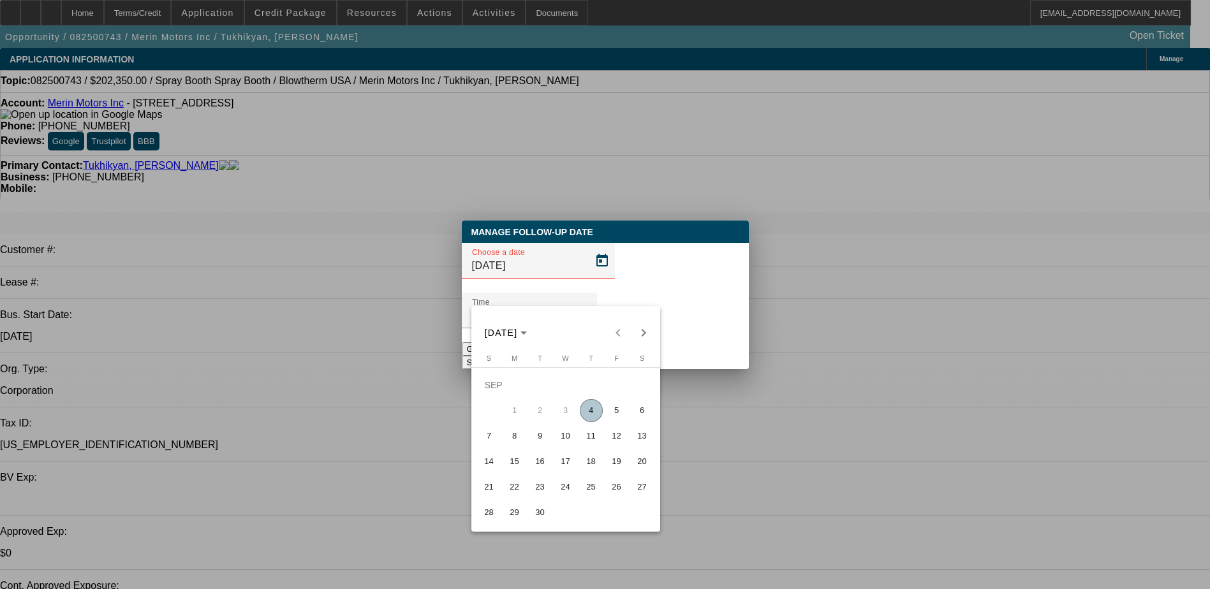
click at [515, 444] on span "8" at bounding box center [514, 436] width 23 height 23
type input "[DATE]"
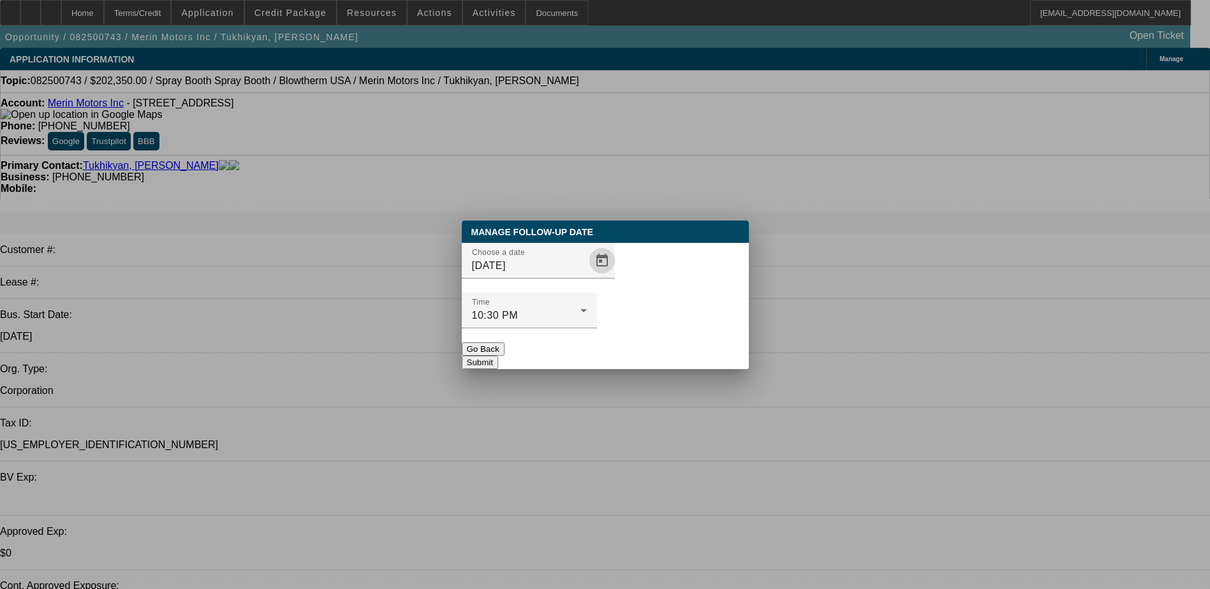
click at [498, 356] on button "Submit" at bounding box center [480, 362] width 36 height 13
